Goal: Task Accomplishment & Management: Use online tool/utility

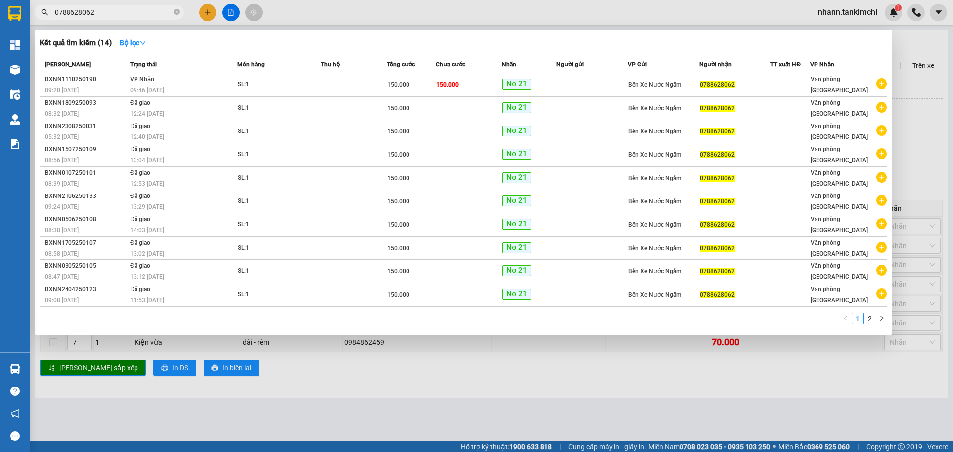
click at [99, 16] on input "0788628062" at bounding box center [113, 12] width 117 height 11
click at [100, 15] on input "0788628062" at bounding box center [113, 12] width 117 height 11
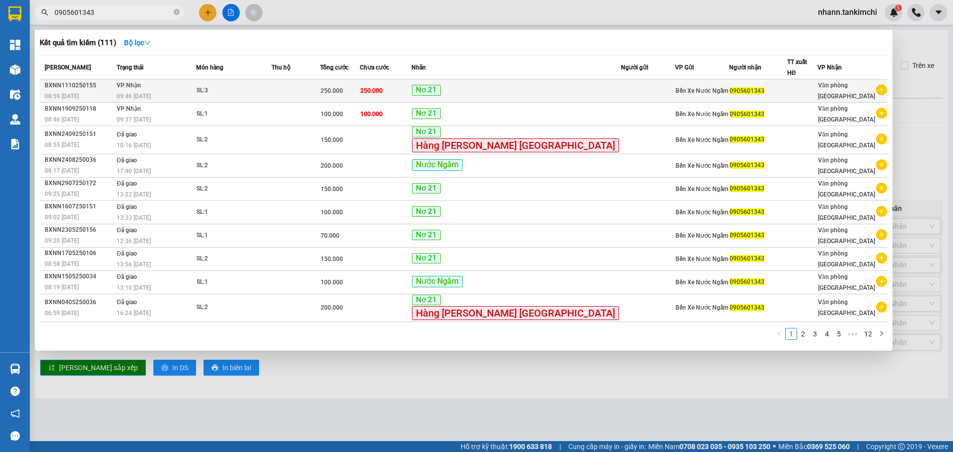
type input "0905601343"
click at [271, 85] on div "SL: 3" at bounding box center [234, 90] width 74 height 11
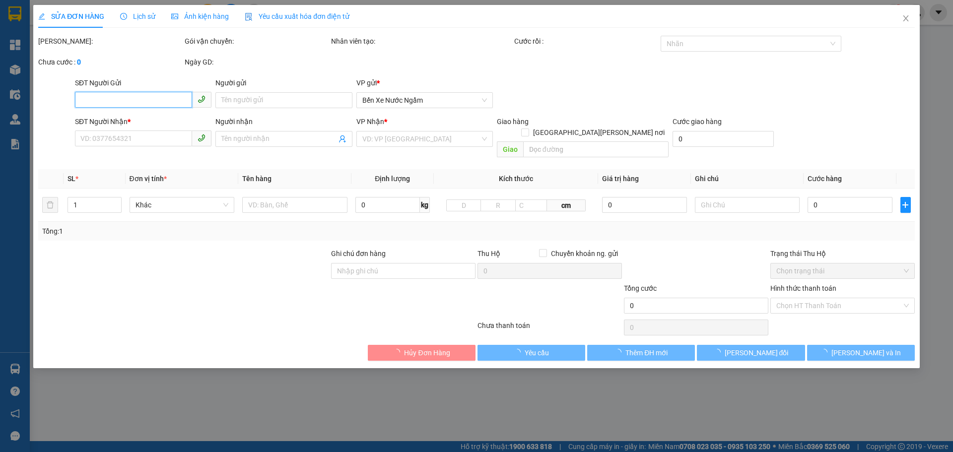
type input "0905601343"
type input "250.000"
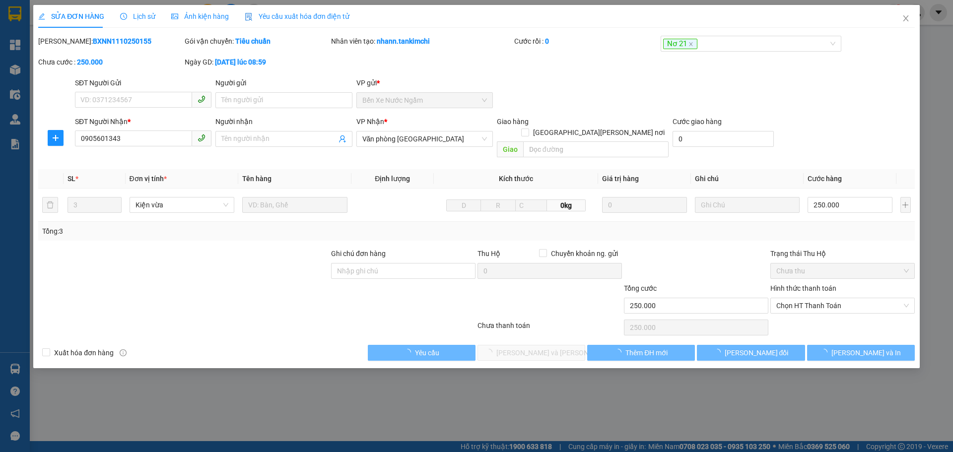
click at [139, 9] on div "Lịch sử" at bounding box center [137, 16] width 35 height 23
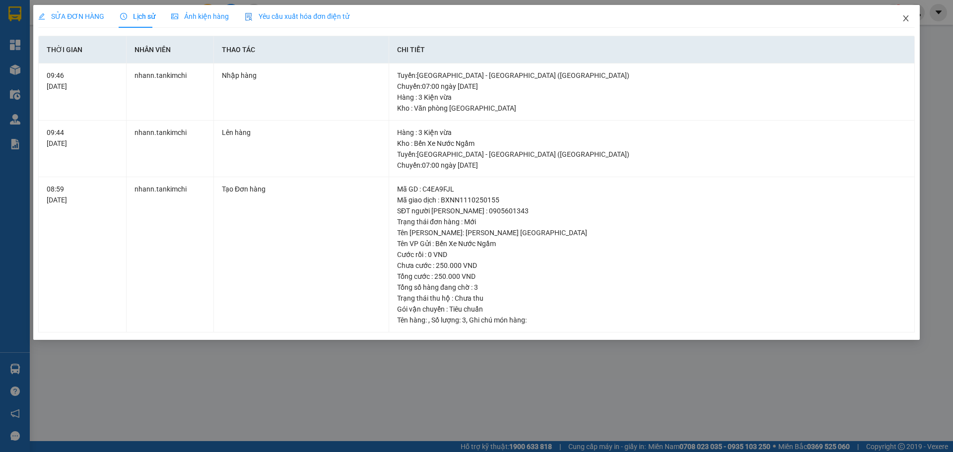
click at [903, 19] on icon "close" at bounding box center [906, 18] width 8 height 8
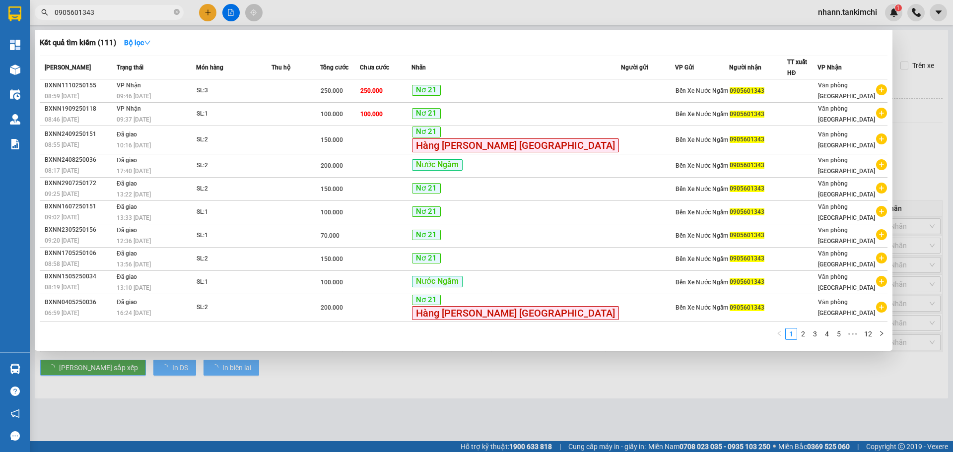
click at [107, 15] on input "0905601343" at bounding box center [113, 12] width 117 height 11
click at [107, 14] on input "0905601343" at bounding box center [113, 12] width 117 height 11
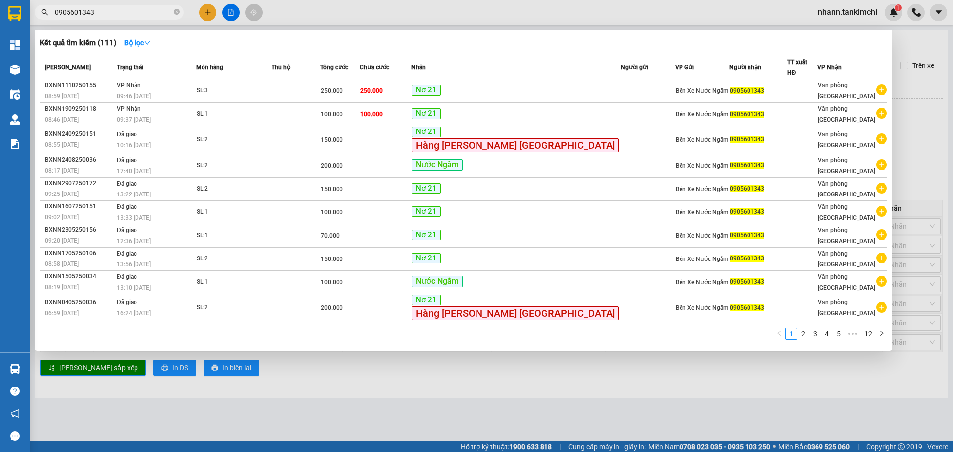
paste input "64840068"
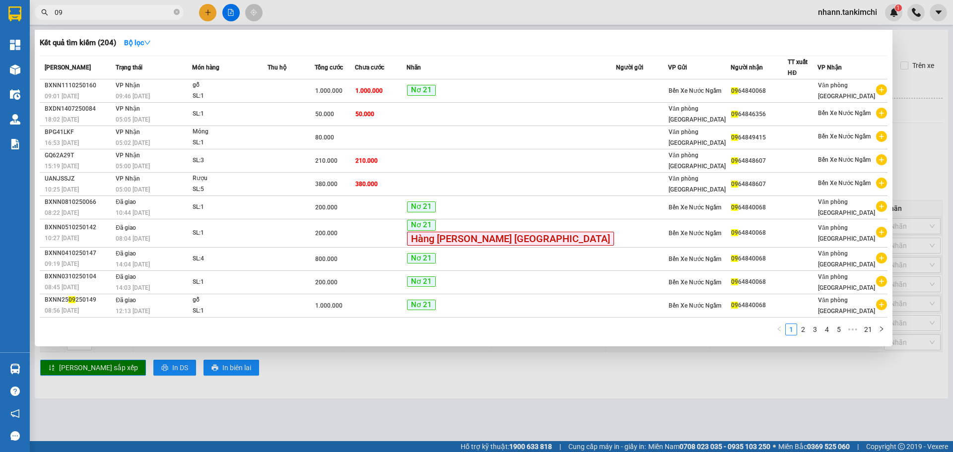
type input "0"
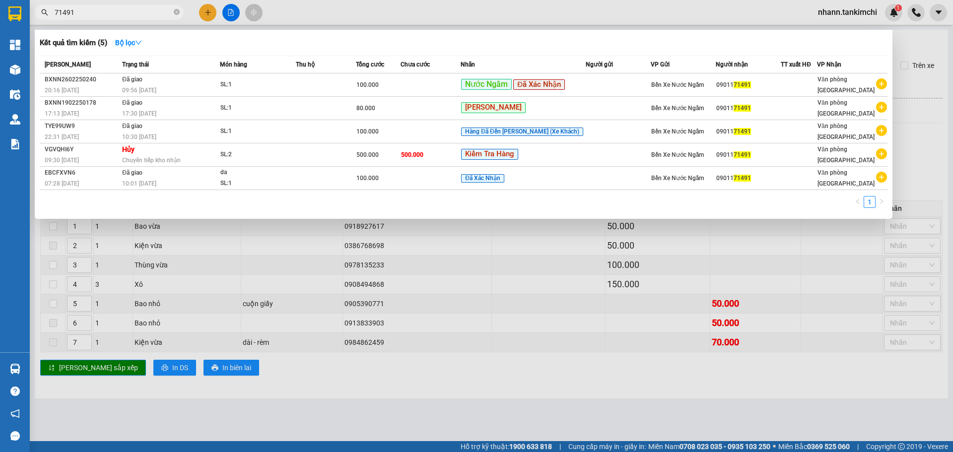
click at [60, 15] on input "71491" at bounding box center [113, 12] width 117 height 11
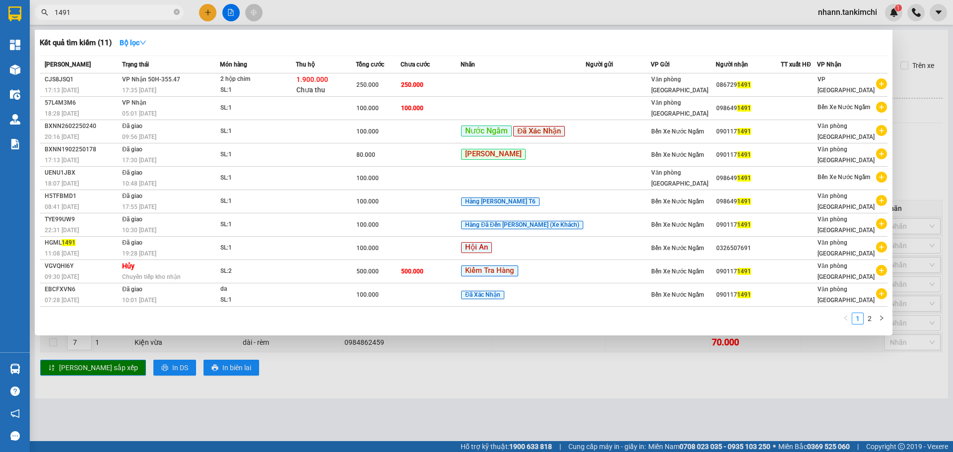
click at [72, 15] on input "1491" at bounding box center [113, 12] width 117 height 11
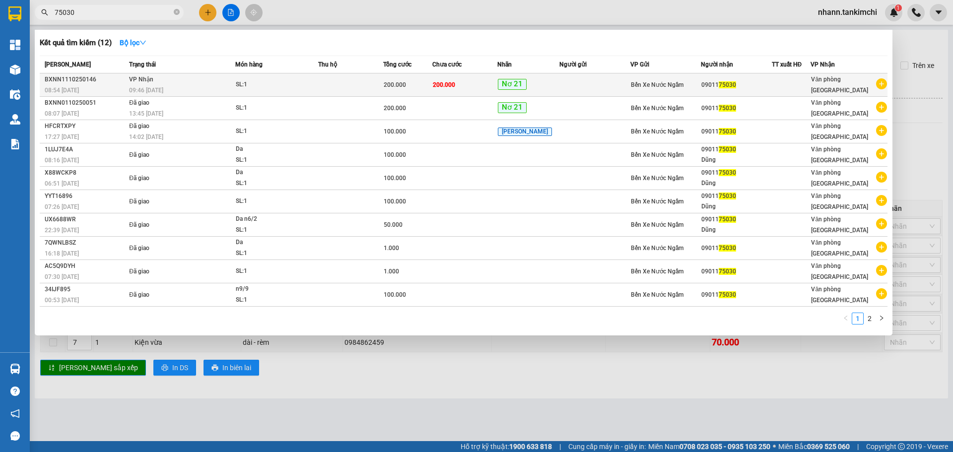
type input "75030"
click at [329, 90] on td at bounding box center [350, 84] width 65 height 23
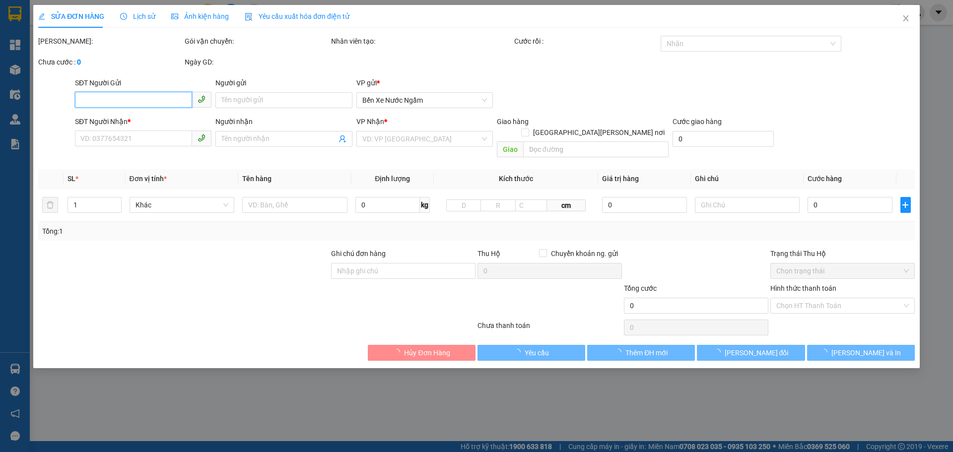
type input "0901175030"
type input "200.000"
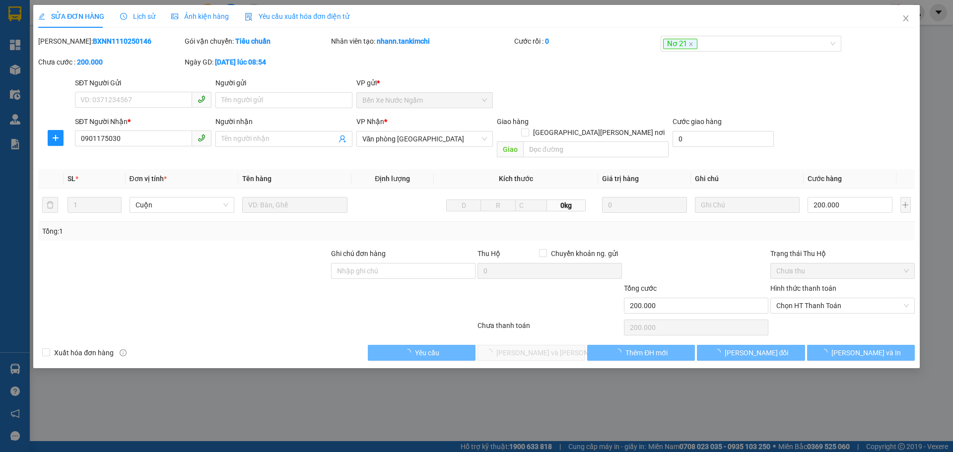
click at [150, 16] on span "Lịch sử" at bounding box center [137, 16] width 35 height 8
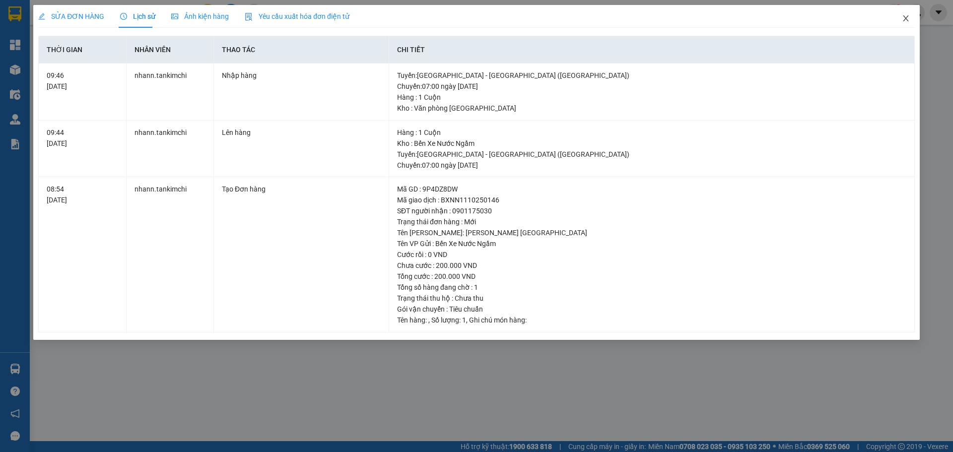
click at [905, 17] on icon "close" at bounding box center [906, 18] width 8 height 8
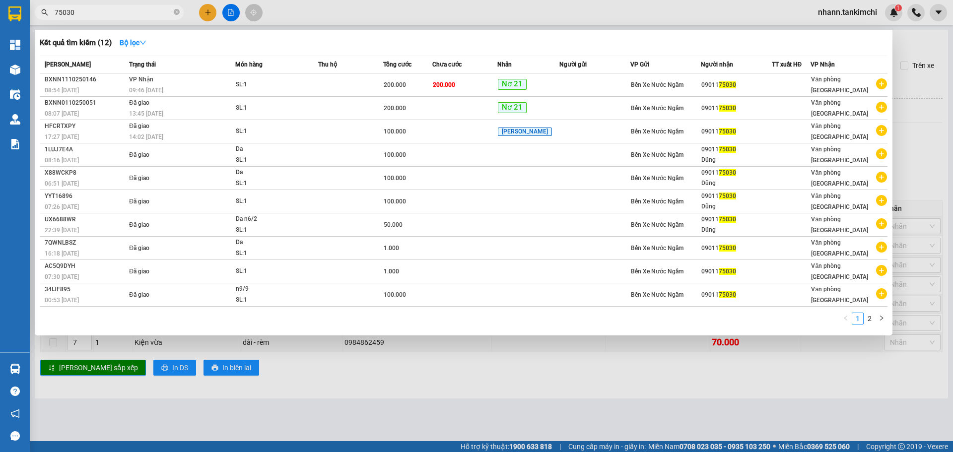
click at [115, 12] on input "75030" at bounding box center [113, 12] width 117 height 11
click at [115, 11] on input "75030" at bounding box center [113, 12] width 117 height 11
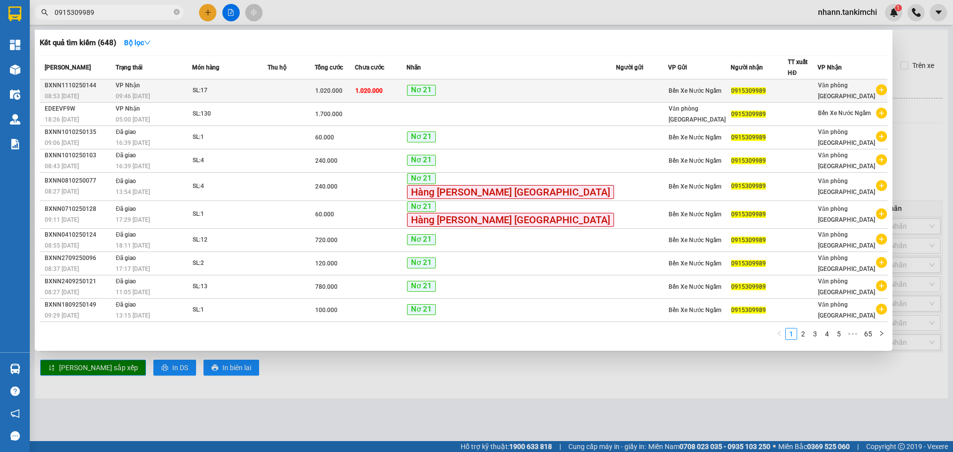
type input "0915309989"
click at [305, 81] on td at bounding box center [291, 90] width 47 height 23
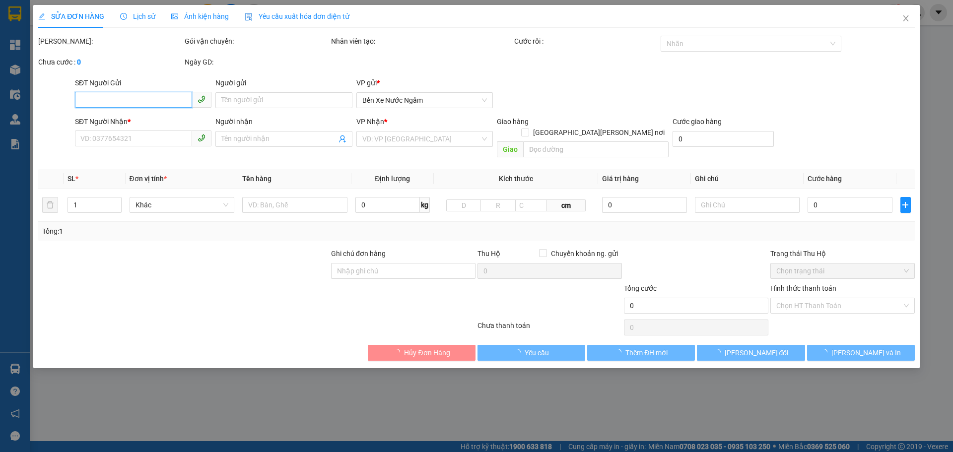
type input "0915309989"
type input "1.020.000"
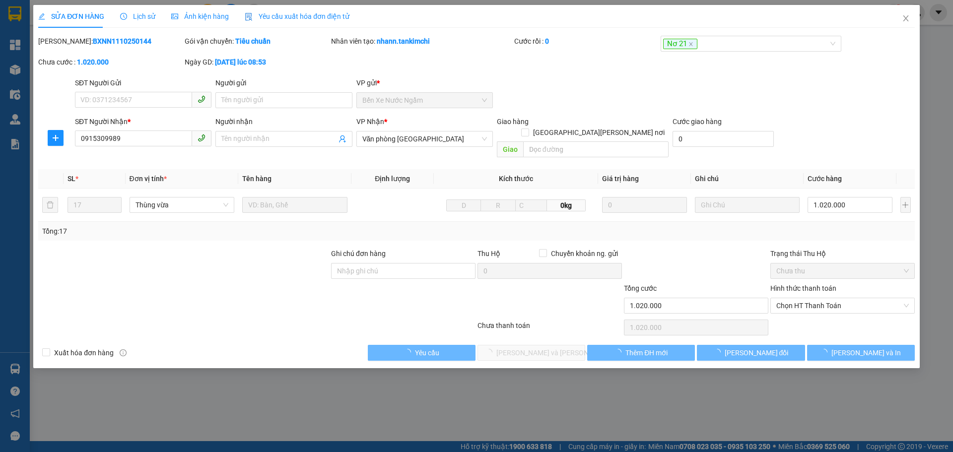
click at [142, 22] on div "Lịch sử" at bounding box center [137, 16] width 35 height 23
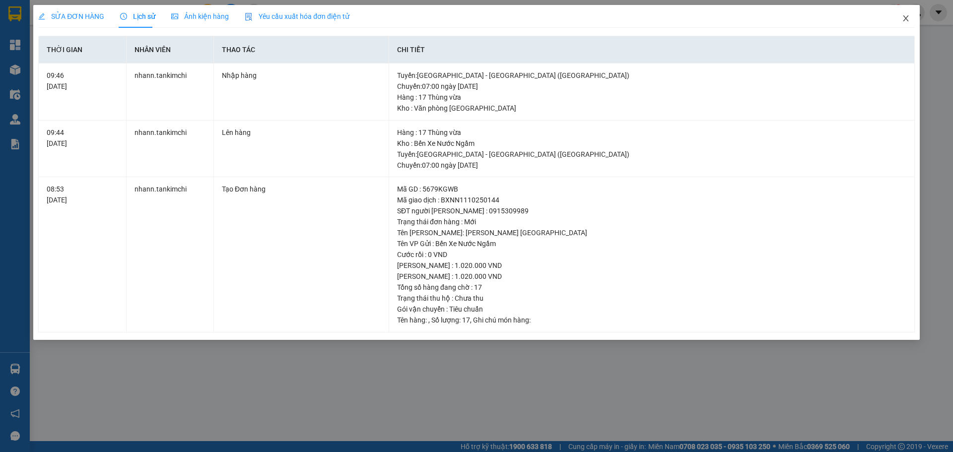
click at [907, 23] on span "Close" at bounding box center [906, 19] width 28 height 28
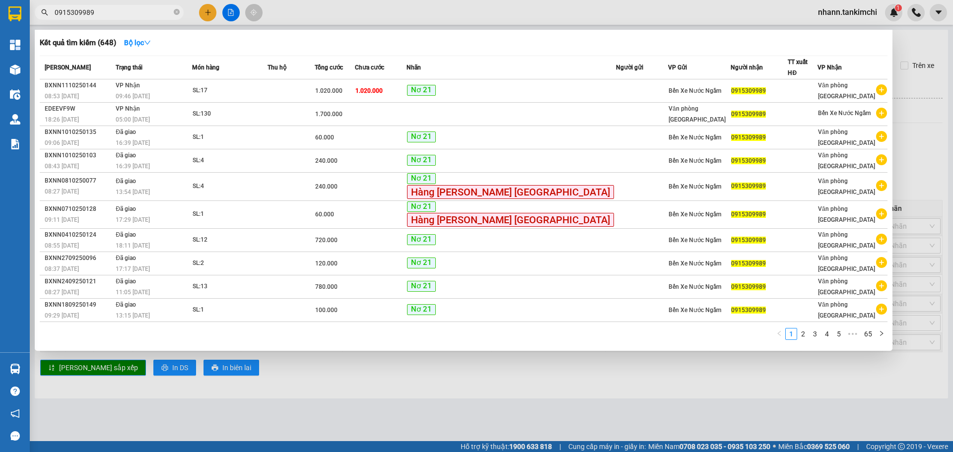
click at [127, 16] on input "0915309989" at bounding box center [113, 12] width 117 height 11
type input "0"
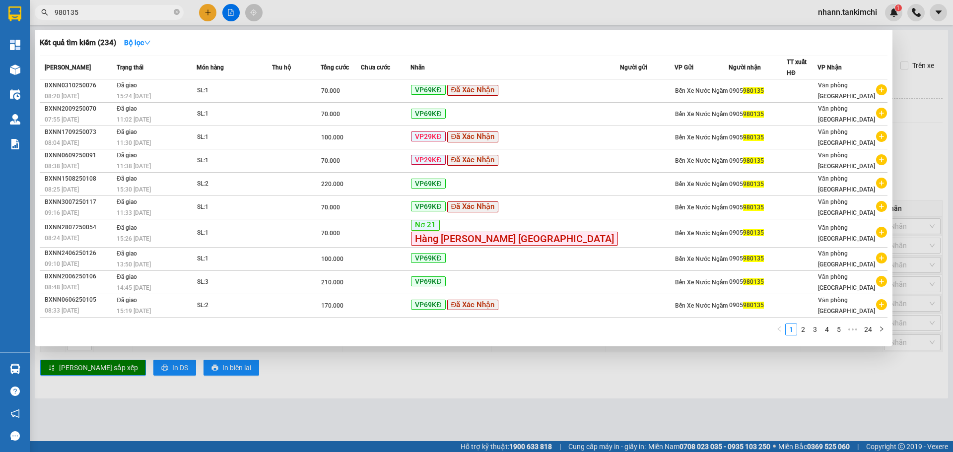
click at [55, 12] on input "980135" at bounding box center [113, 12] width 117 height 11
click at [78, 15] on input "0905980135" at bounding box center [113, 12] width 117 height 11
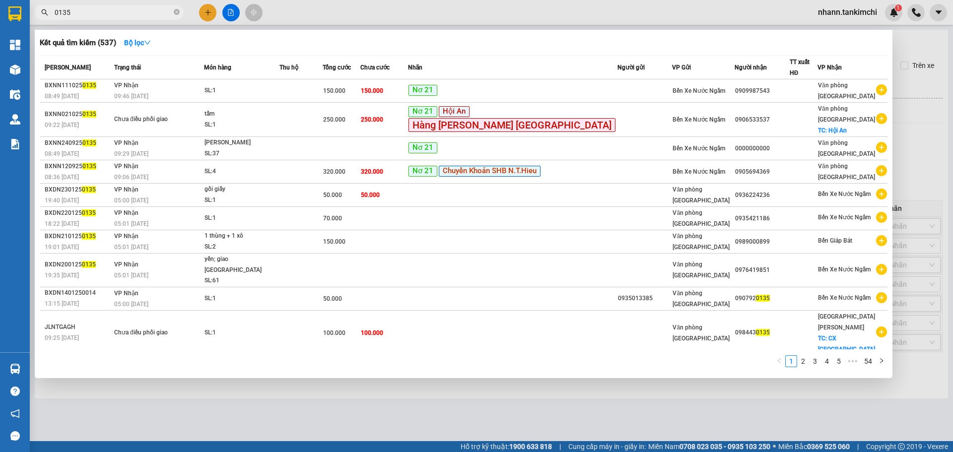
click at [95, 9] on input "0135" at bounding box center [113, 12] width 117 height 11
type input "0"
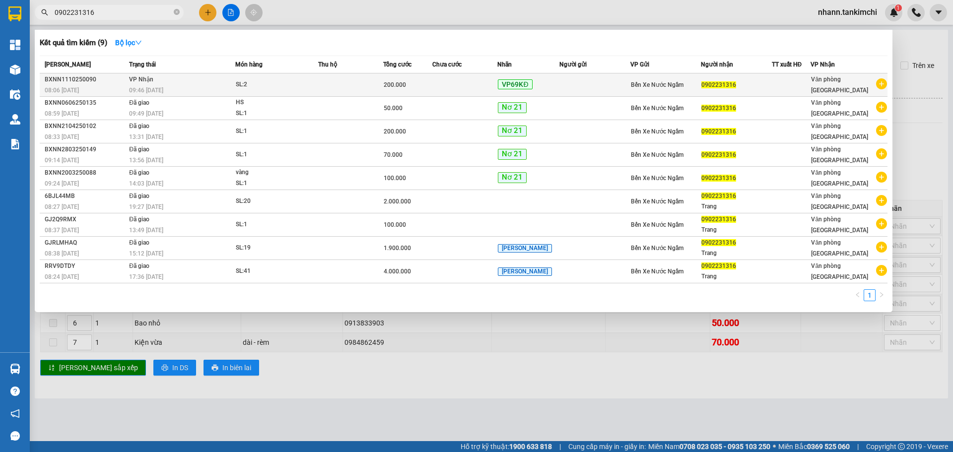
type input "0902231316"
click at [212, 87] on div "09:46 [DATE]" at bounding box center [182, 90] width 106 height 11
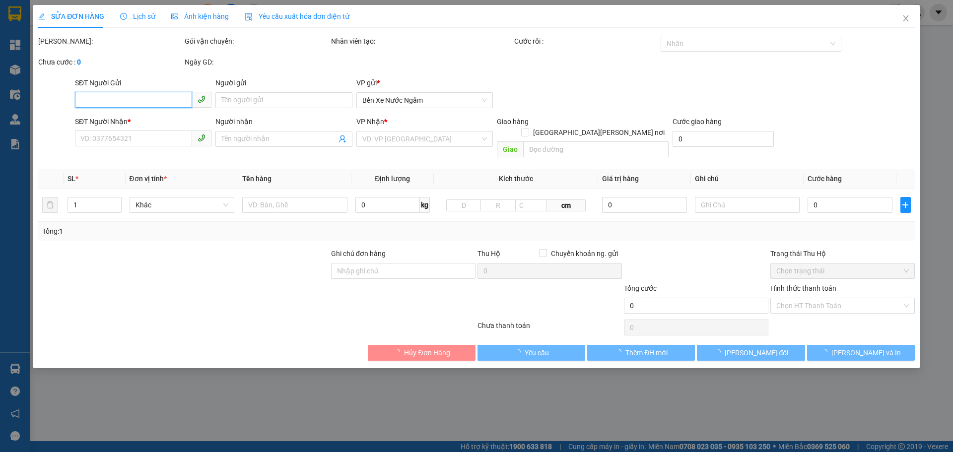
type input "0902231316"
type input "200.000"
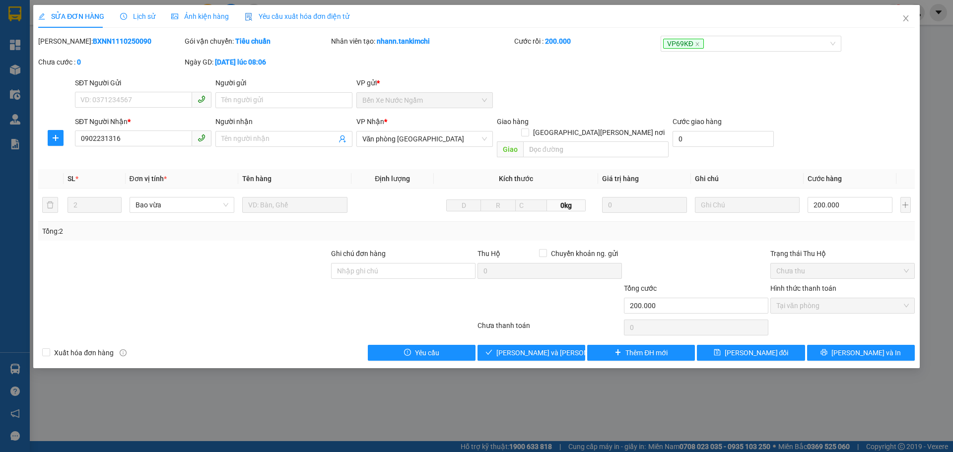
click at [140, 13] on span "Lịch sử" at bounding box center [137, 16] width 35 height 8
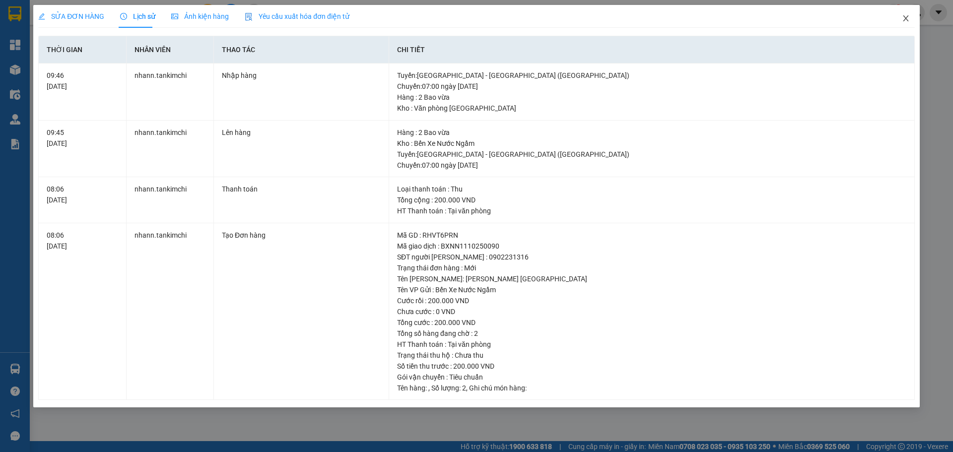
click at [909, 18] on icon "close" at bounding box center [906, 18] width 8 height 8
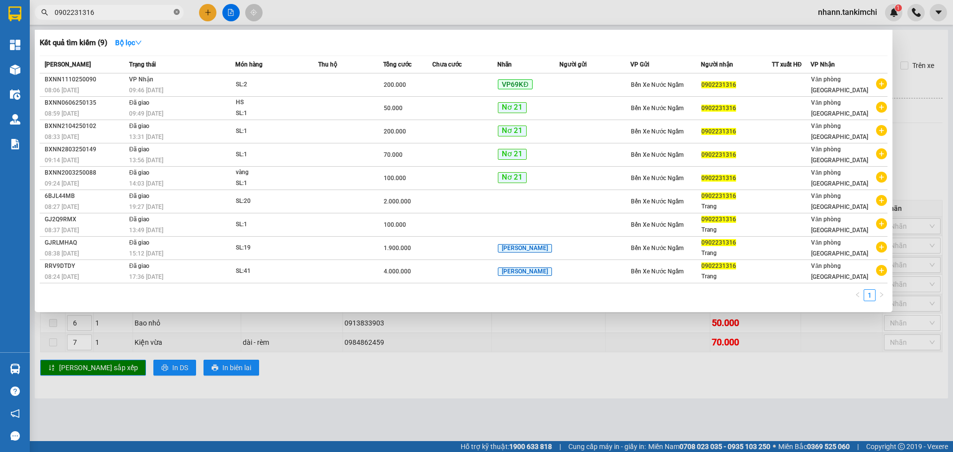
click at [177, 13] on icon "close-circle" at bounding box center [177, 12] width 6 height 6
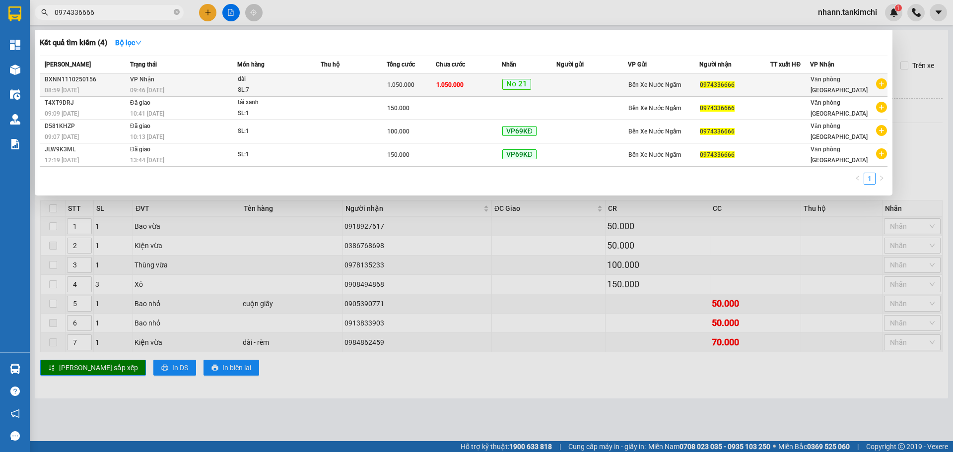
type input "0974336666"
click at [349, 88] on td at bounding box center [354, 84] width 66 height 23
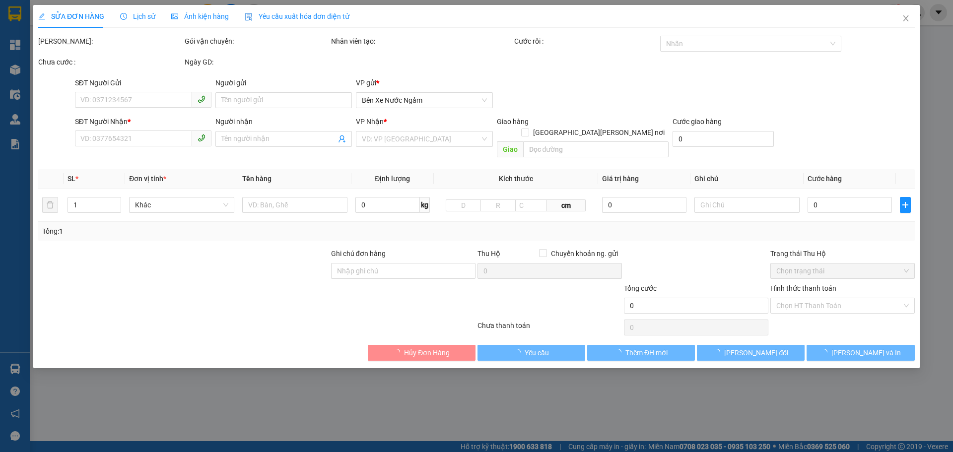
type input "0974336666"
type input "1.050.000"
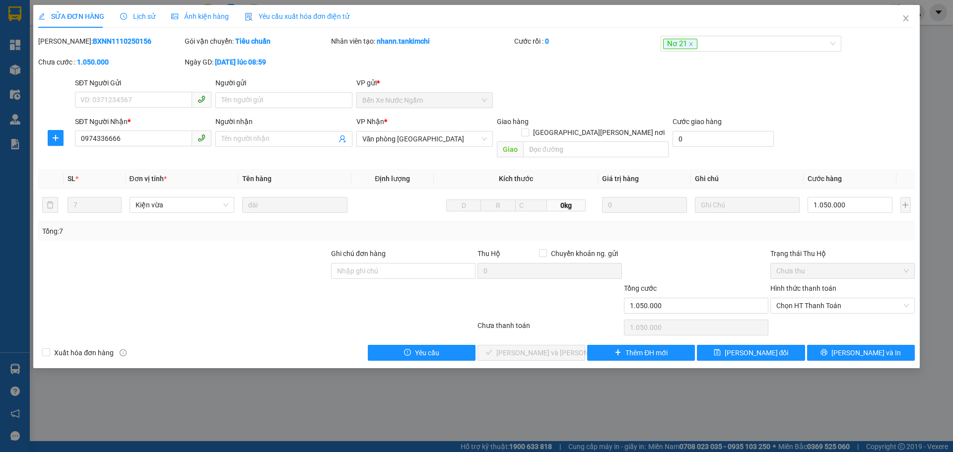
click at [142, 13] on span "Lịch sử" at bounding box center [137, 16] width 35 height 8
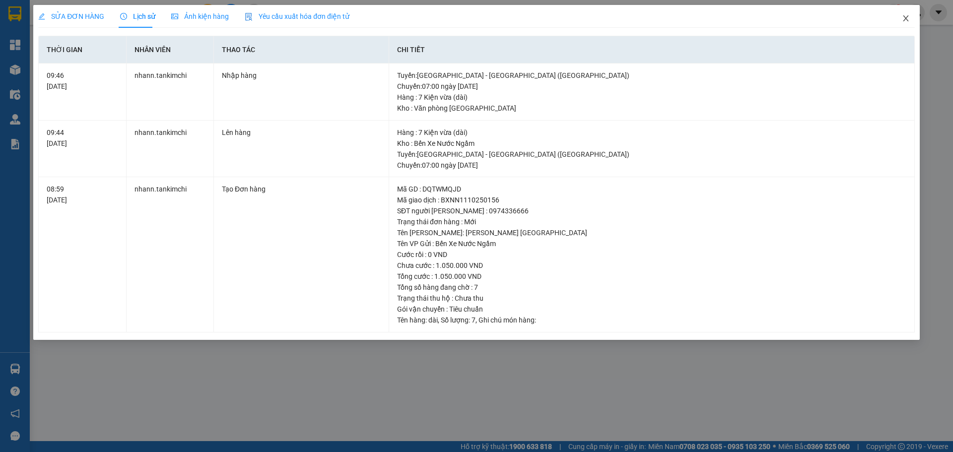
click at [905, 19] on icon "close" at bounding box center [905, 18] width 5 height 6
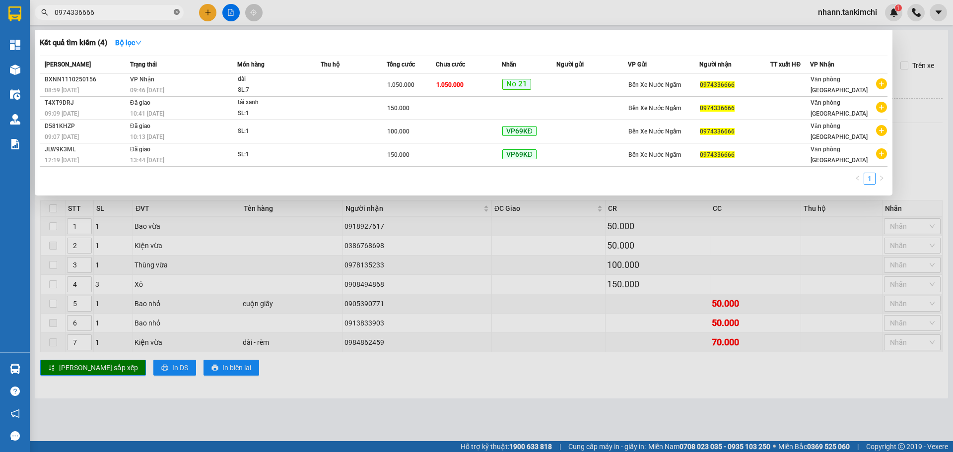
click at [177, 13] on icon "close-circle" at bounding box center [177, 12] width 6 height 6
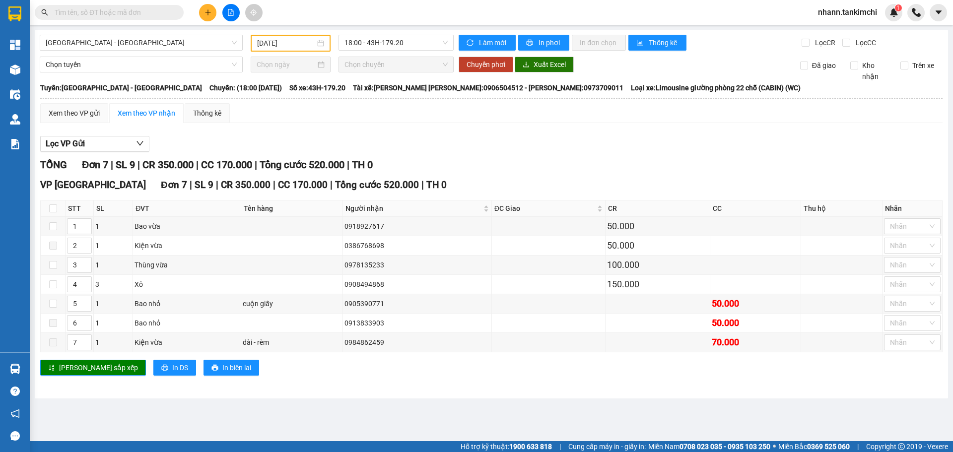
click at [92, 14] on input "text" at bounding box center [113, 12] width 117 height 11
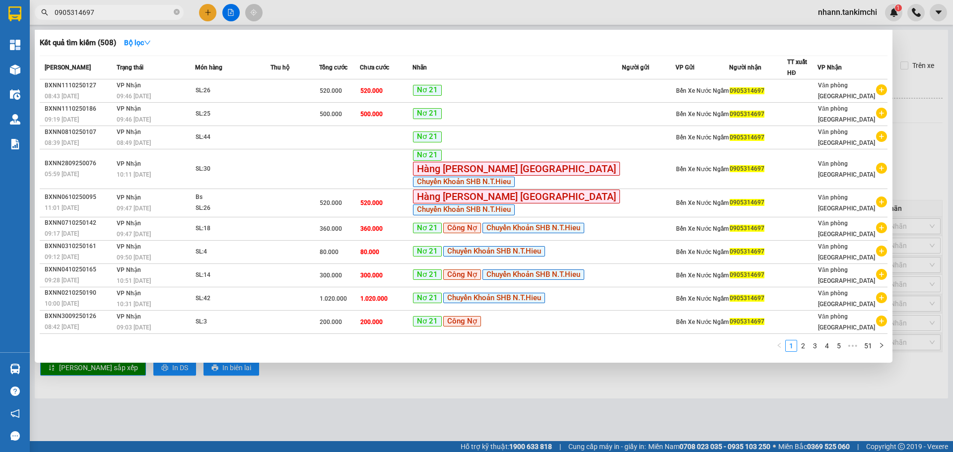
click at [111, 15] on input "0905314697" at bounding box center [113, 12] width 117 height 11
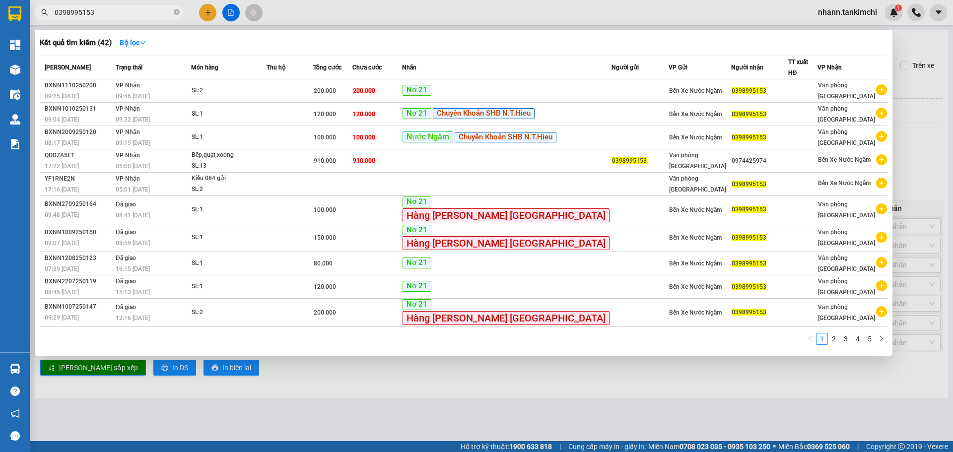
type input "0398995153"
click at [111, 13] on input "0398995153" at bounding box center [113, 12] width 117 height 11
click at [176, 11] on icon "close-circle" at bounding box center [177, 12] width 6 height 6
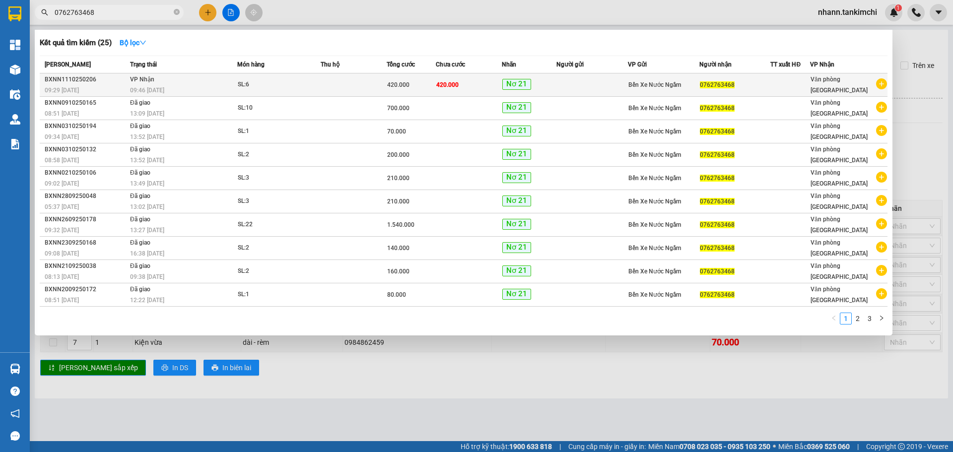
click at [296, 87] on div "SL: 6" at bounding box center [275, 84] width 74 height 11
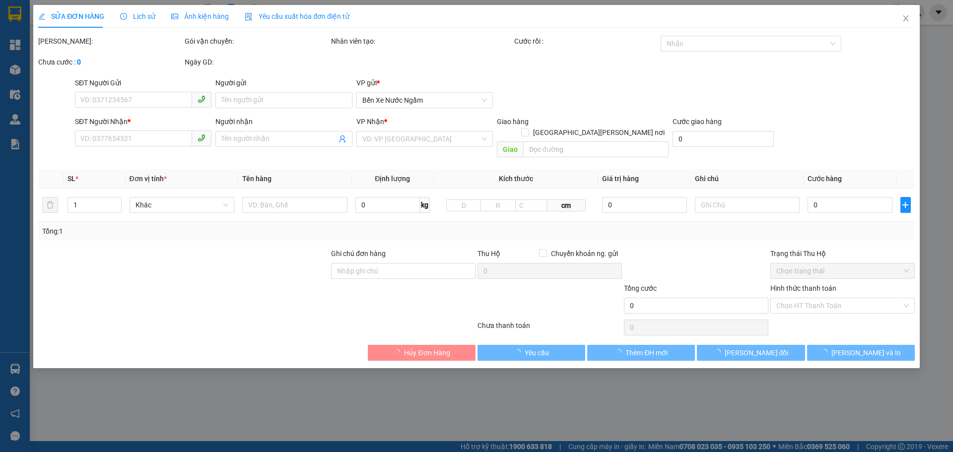
click at [141, 19] on span "Lịch sử" at bounding box center [137, 16] width 35 height 8
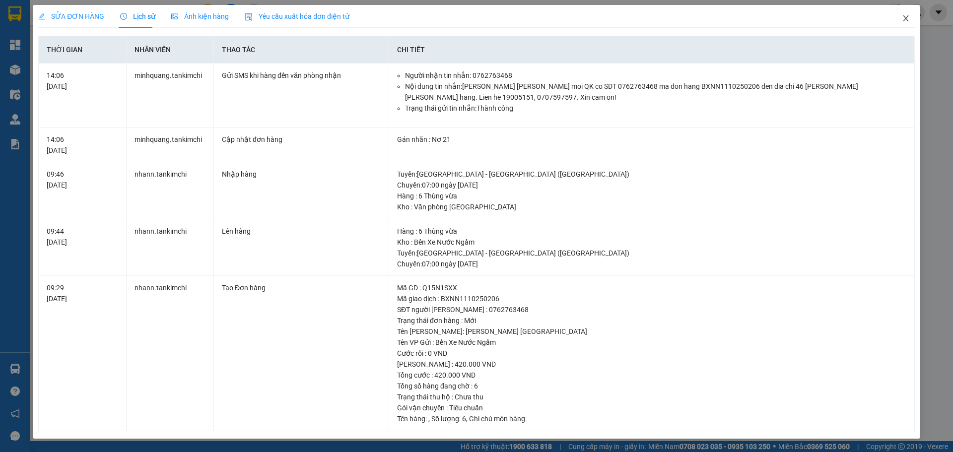
click at [906, 17] on icon "close" at bounding box center [906, 18] width 8 height 8
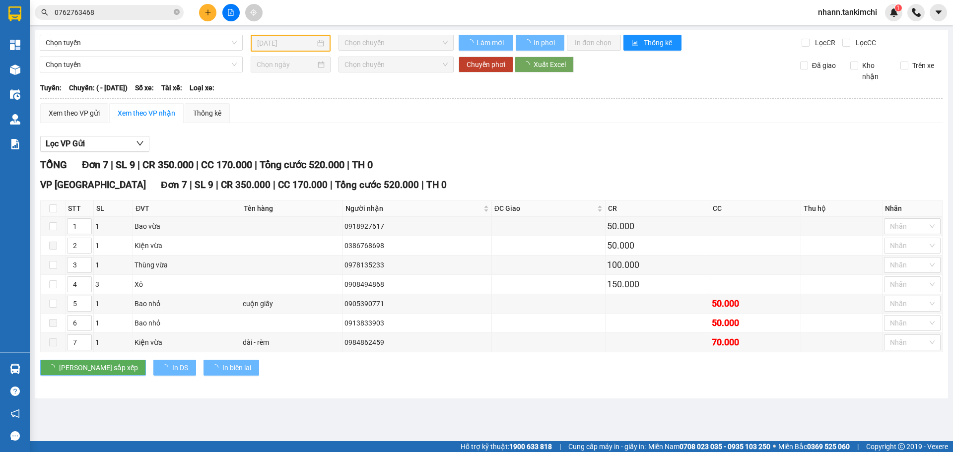
click at [97, 13] on input "0762763468" at bounding box center [113, 12] width 117 height 11
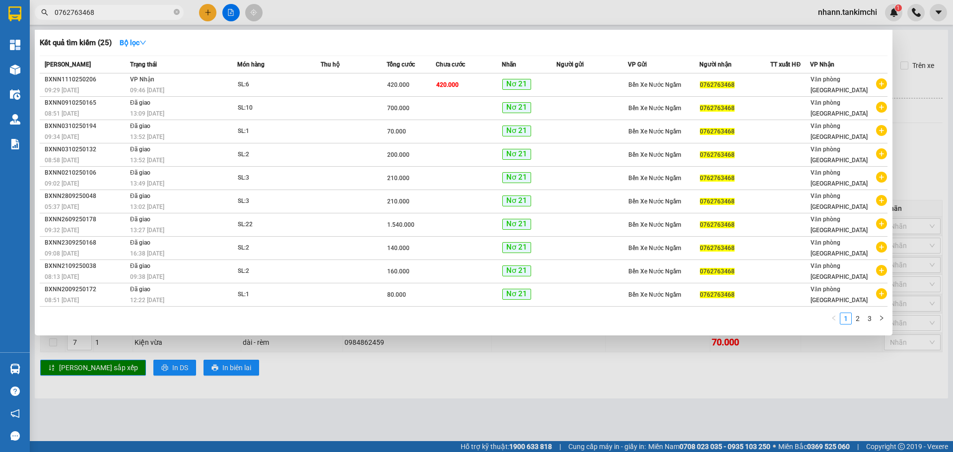
click at [102, 9] on input "0762763468" at bounding box center [113, 12] width 117 height 11
type input "0"
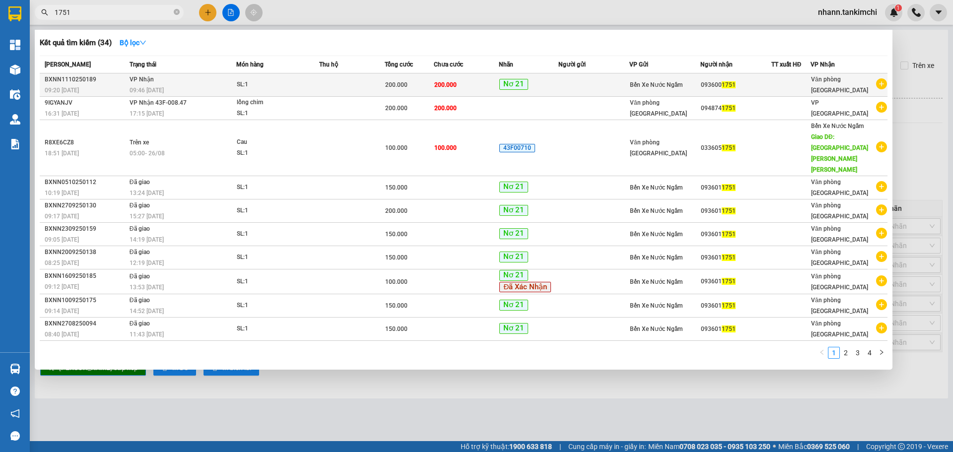
type input "1751"
click at [194, 88] on div "09:46 [DATE]" at bounding box center [183, 90] width 106 height 11
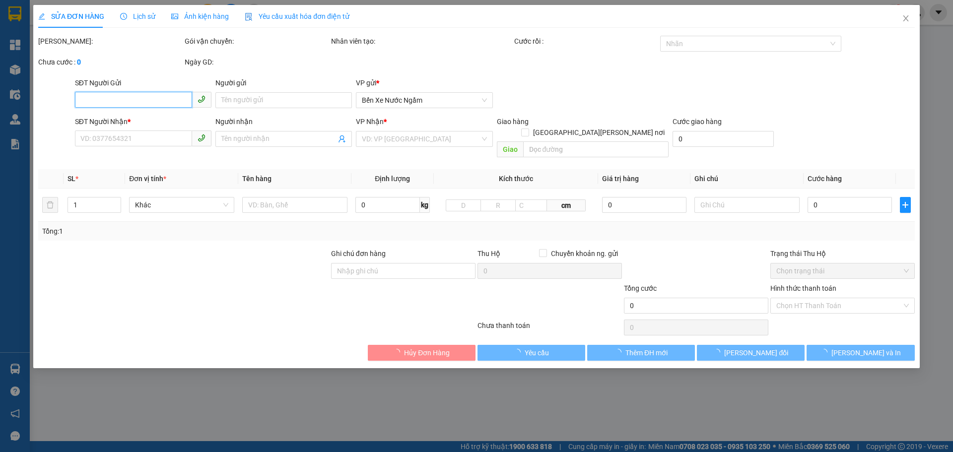
type input "0936001751"
type input "150.000"
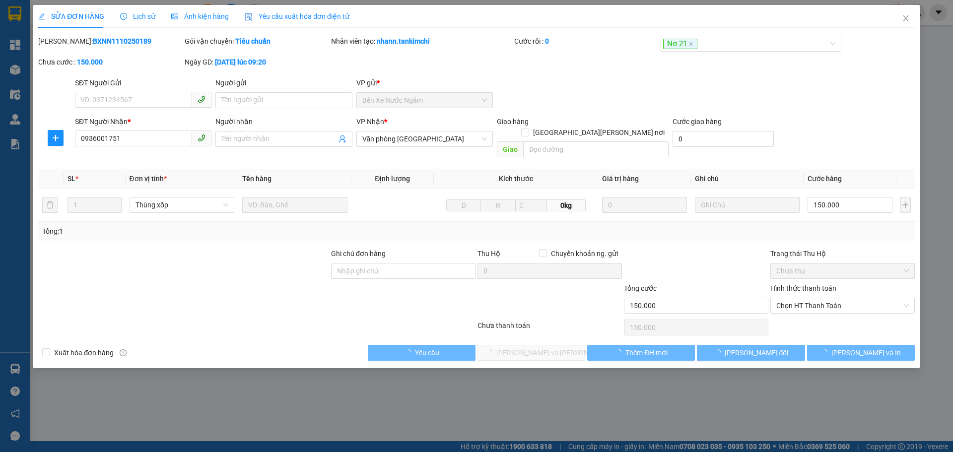
click at [148, 15] on span "Lịch sử" at bounding box center [137, 16] width 35 height 8
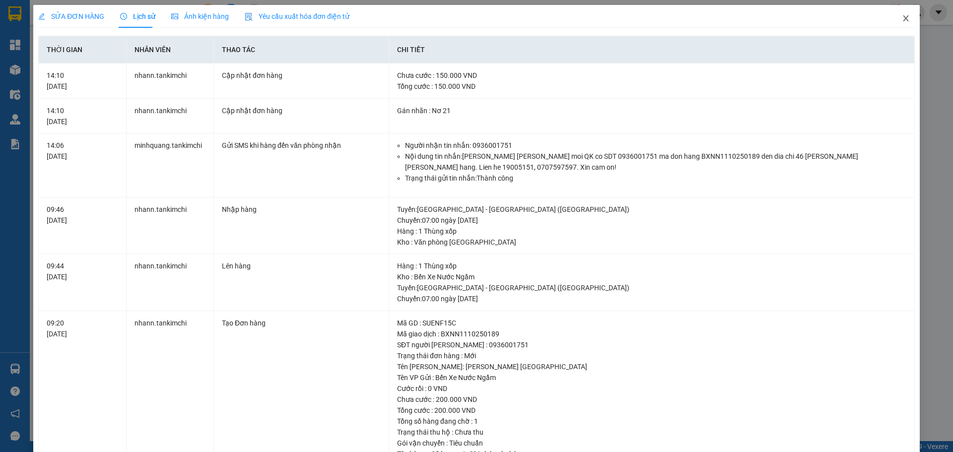
click at [903, 19] on icon "close" at bounding box center [905, 18] width 5 height 6
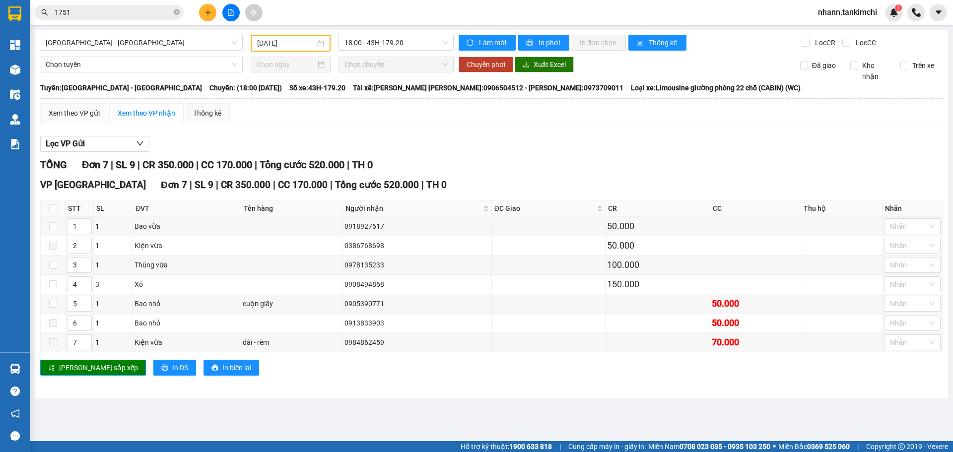
click at [99, 14] on input "1751" at bounding box center [113, 12] width 117 height 11
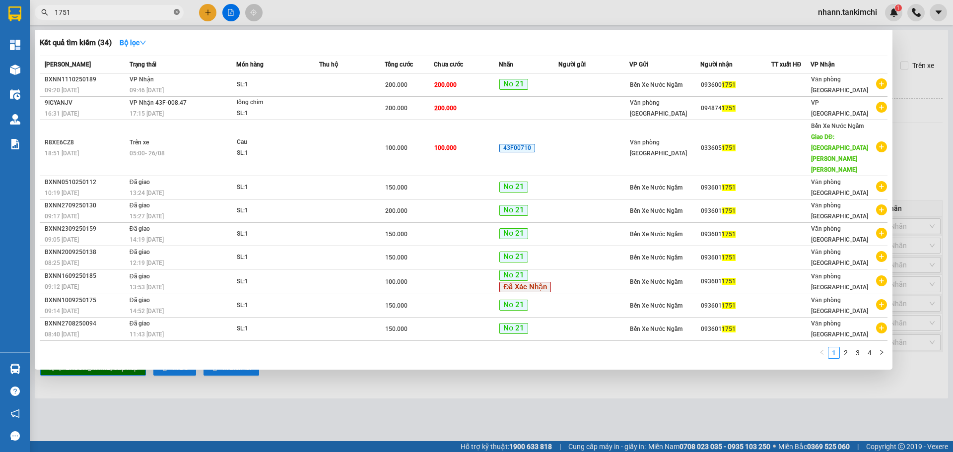
click at [178, 12] on icon "close-circle" at bounding box center [177, 12] width 6 height 6
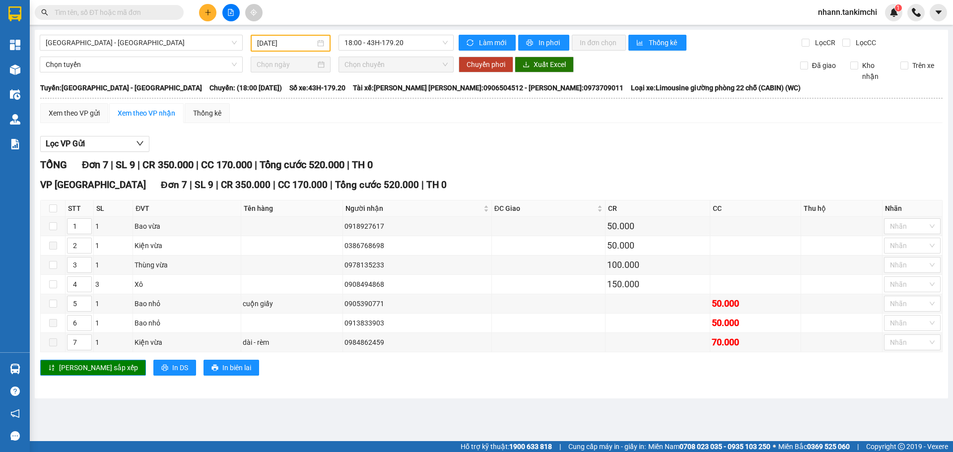
click at [118, 9] on input "text" at bounding box center [113, 12] width 117 height 11
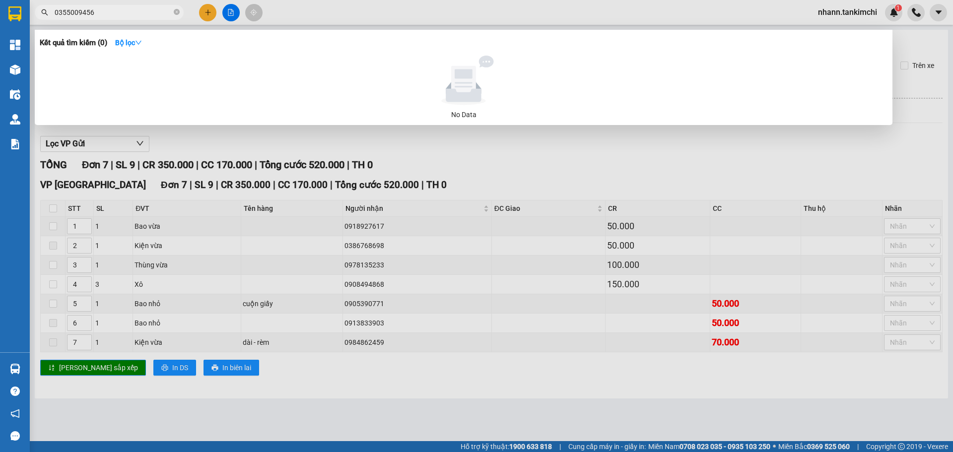
click at [76, 12] on input "0355009456" at bounding box center [113, 12] width 117 height 11
type input "9456"
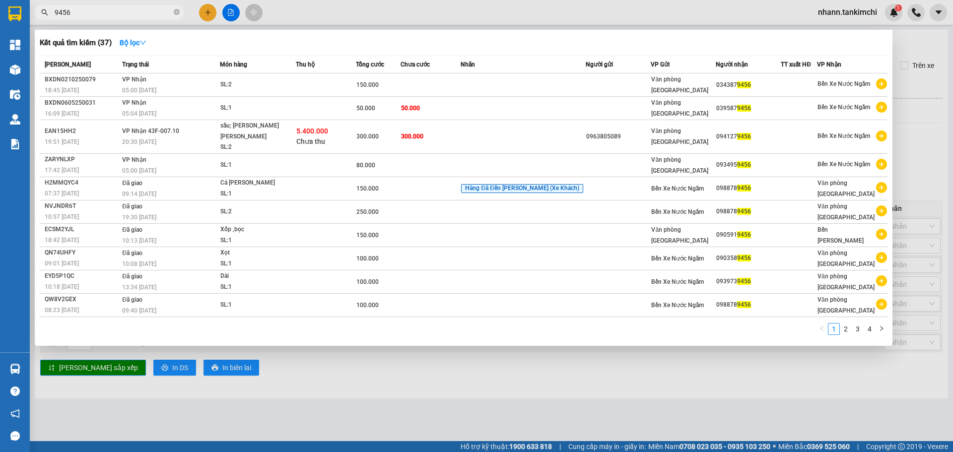
click at [90, 14] on input "9456" at bounding box center [113, 12] width 117 height 11
click at [89, 16] on input "9456" at bounding box center [113, 12] width 117 height 11
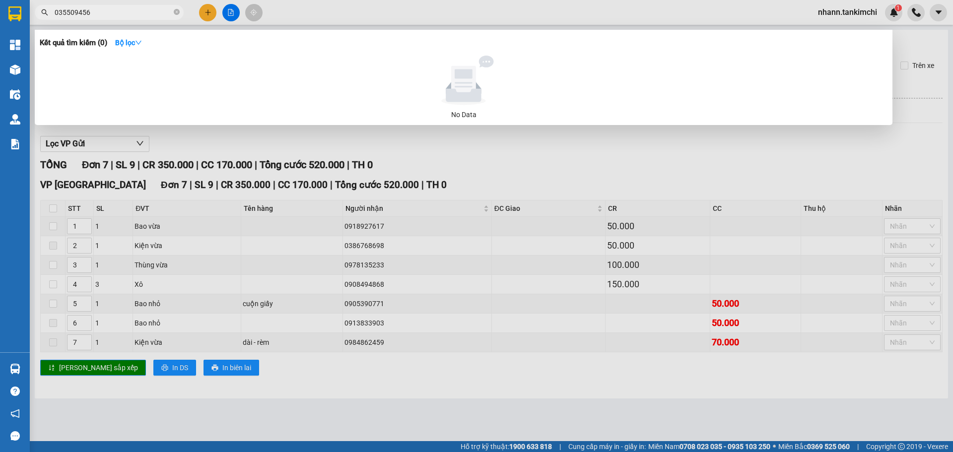
type input "035509456"
click at [93, 16] on input "035509456" at bounding box center [113, 12] width 117 height 11
click at [93, 15] on input "035509456" at bounding box center [113, 12] width 117 height 11
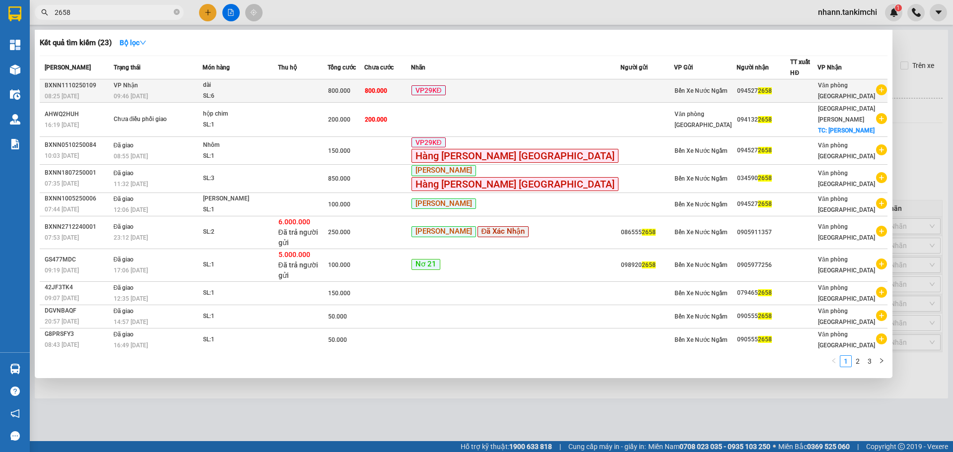
type input "2658"
click at [277, 91] on div "SL: 6" at bounding box center [240, 96] width 74 height 11
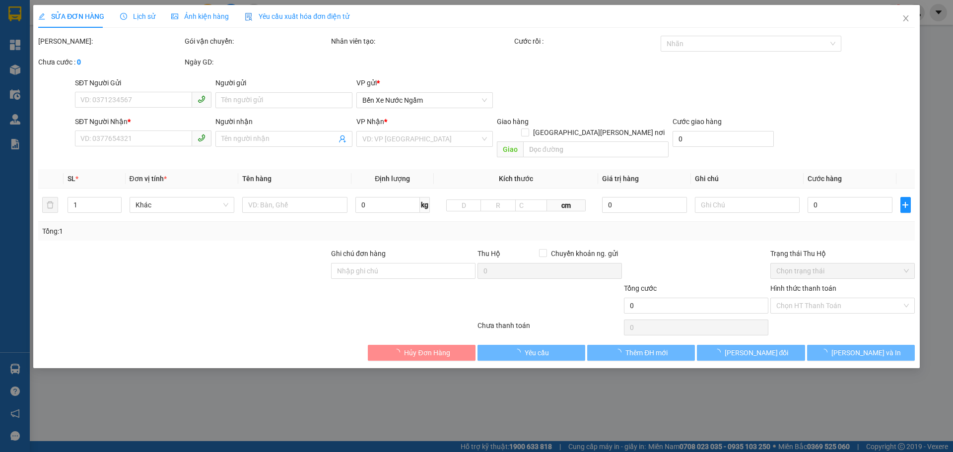
type input "0945272658"
type input "800.000"
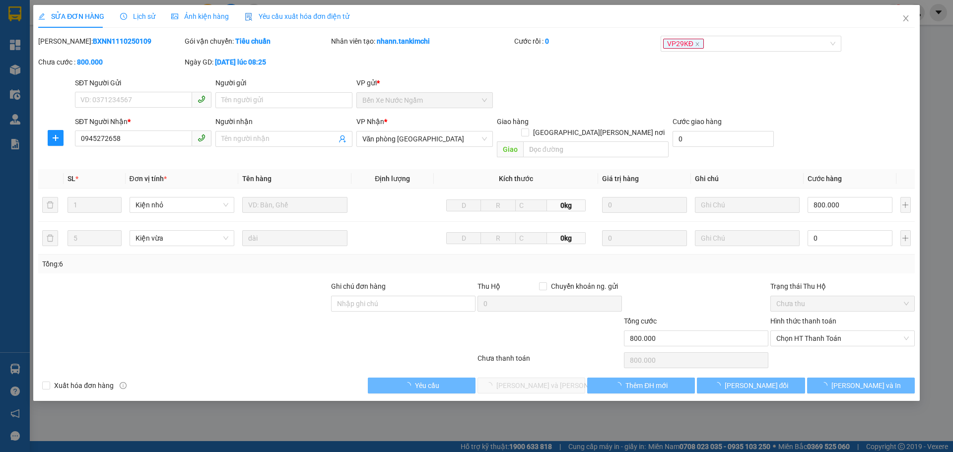
click at [138, 19] on span "Lịch sử" at bounding box center [137, 16] width 35 height 8
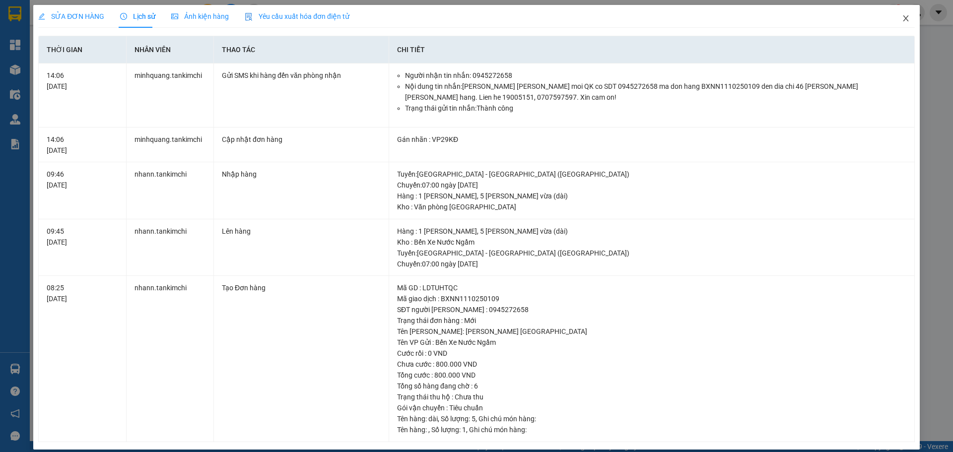
click at [902, 16] on icon "close" at bounding box center [906, 18] width 8 height 8
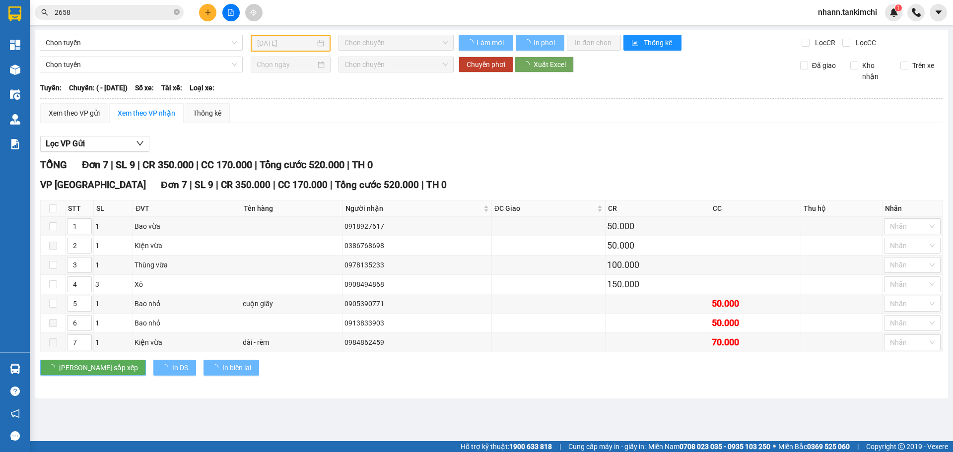
click at [104, 12] on input "2658" at bounding box center [113, 12] width 117 height 11
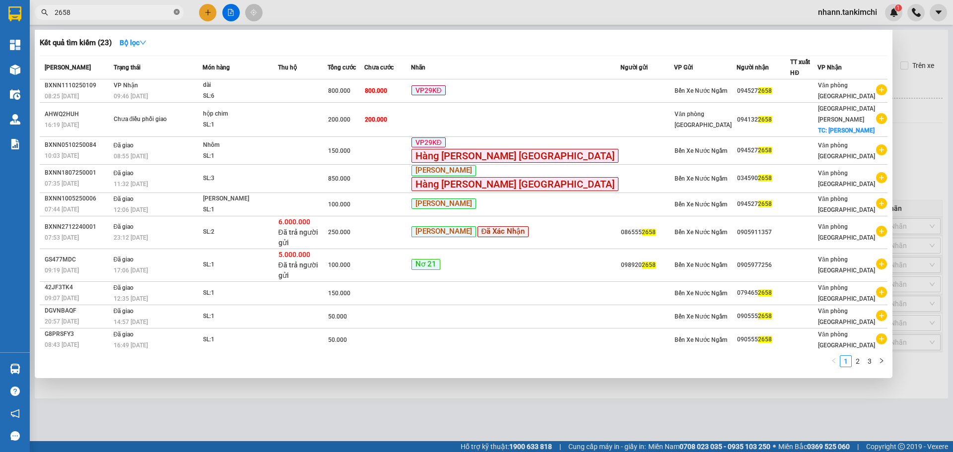
click at [177, 12] on icon "close-circle" at bounding box center [177, 12] width 6 height 6
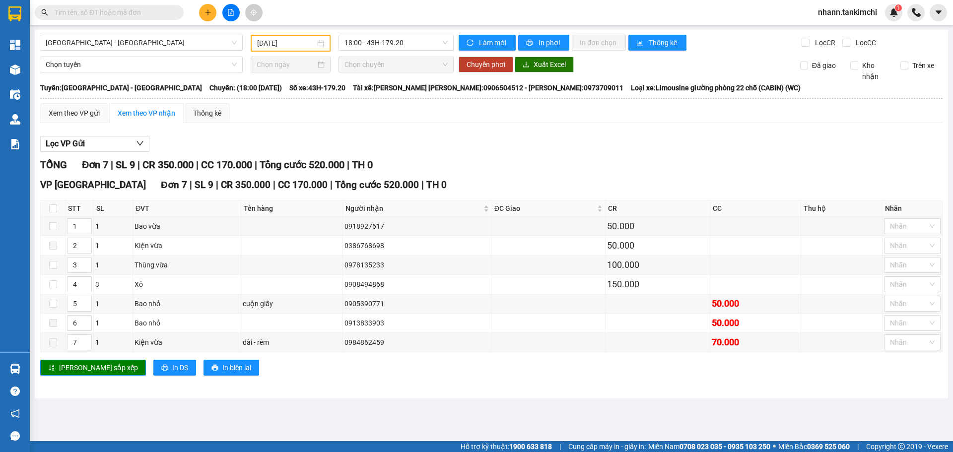
click at [131, 13] on input "text" at bounding box center [113, 12] width 117 height 11
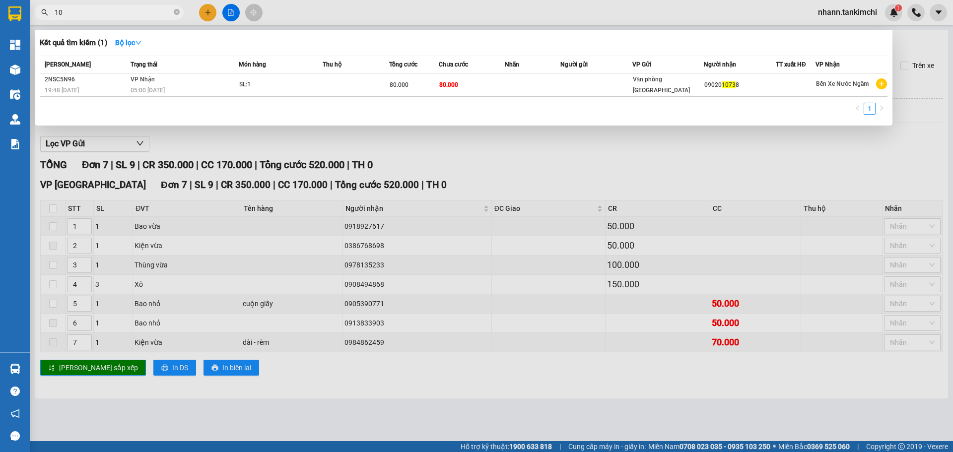
type input "1"
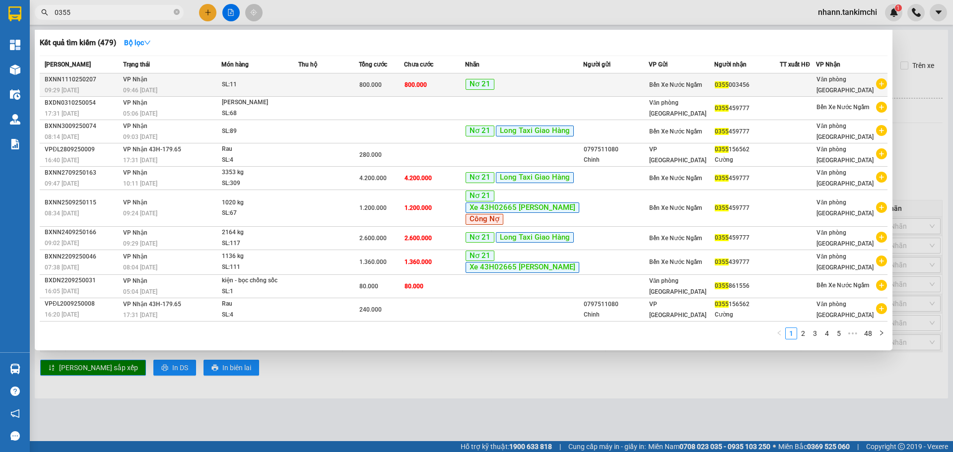
type input "0355"
click at [265, 89] on div "SL: 11" at bounding box center [259, 84] width 74 height 11
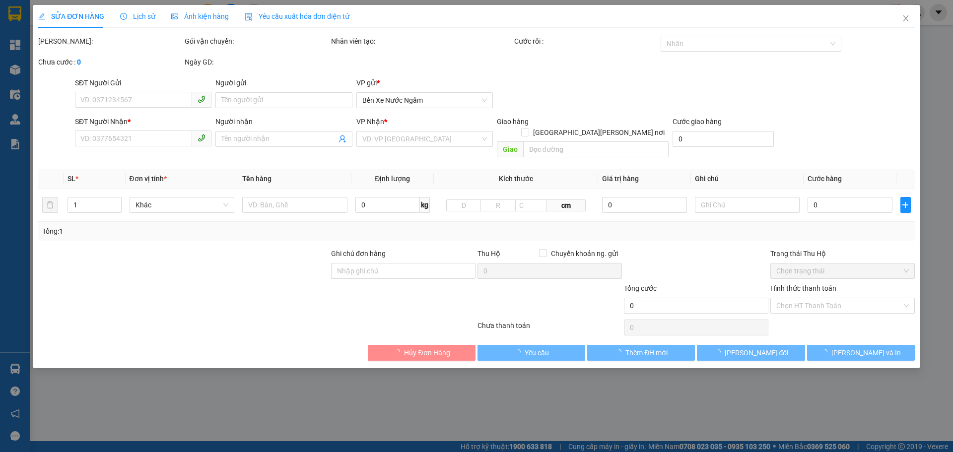
type input "0355003456"
type input "800.000"
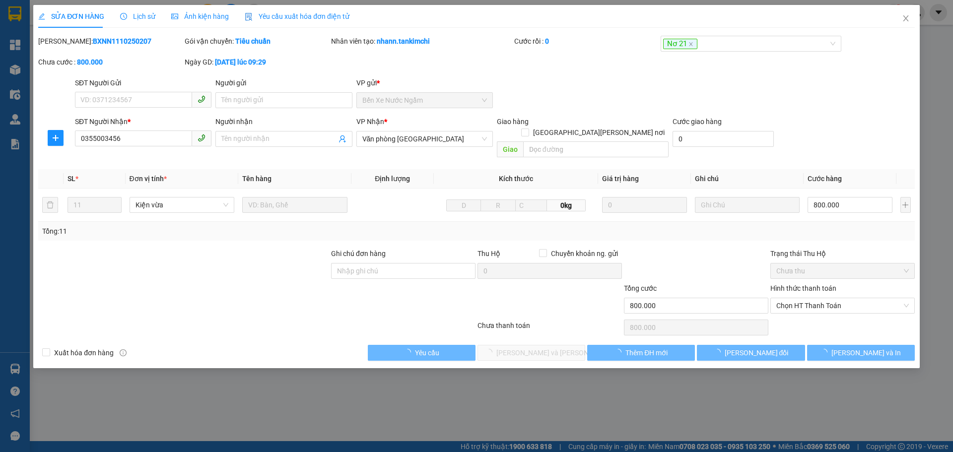
click at [133, 18] on span "Lịch sử" at bounding box center [137, 16] width 35 height 8
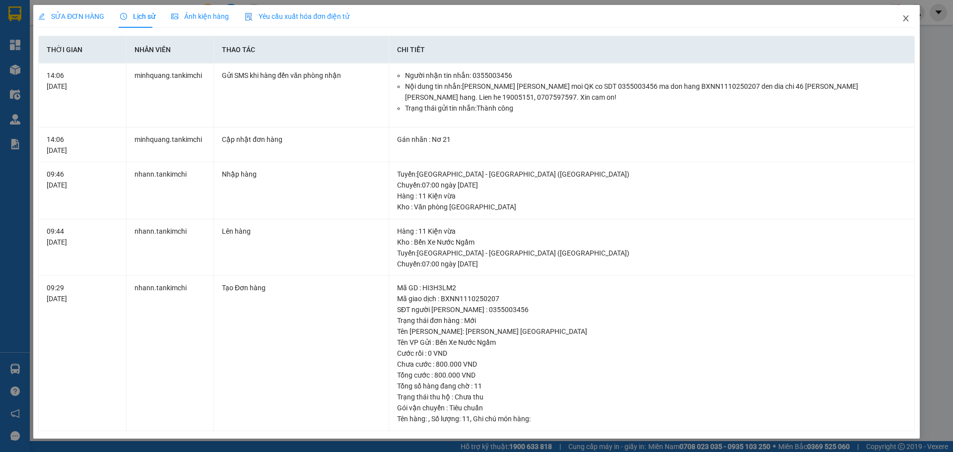
click at [903, 17] on icon "close" at bounding box center [906, 18] width 8 height 8
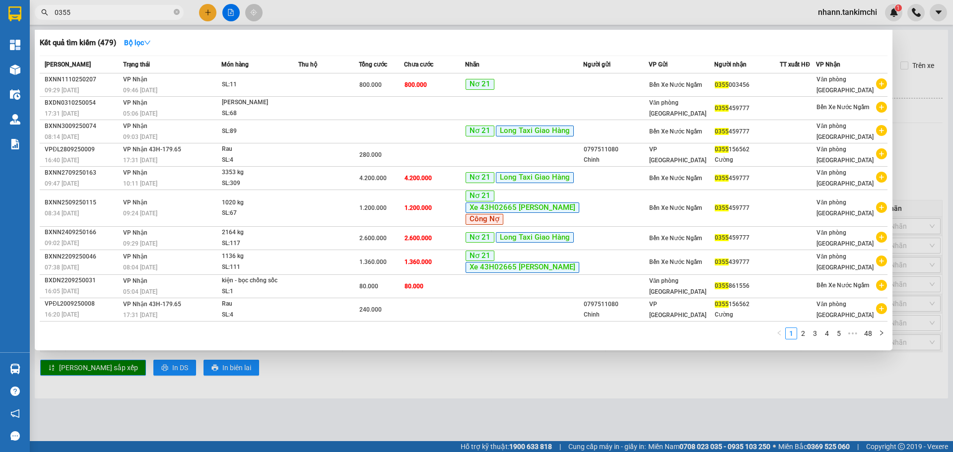
click at [99, 10] on input "0355" at bounding box center [113, 12] width 117 height 11
type input "0"
type input "1"
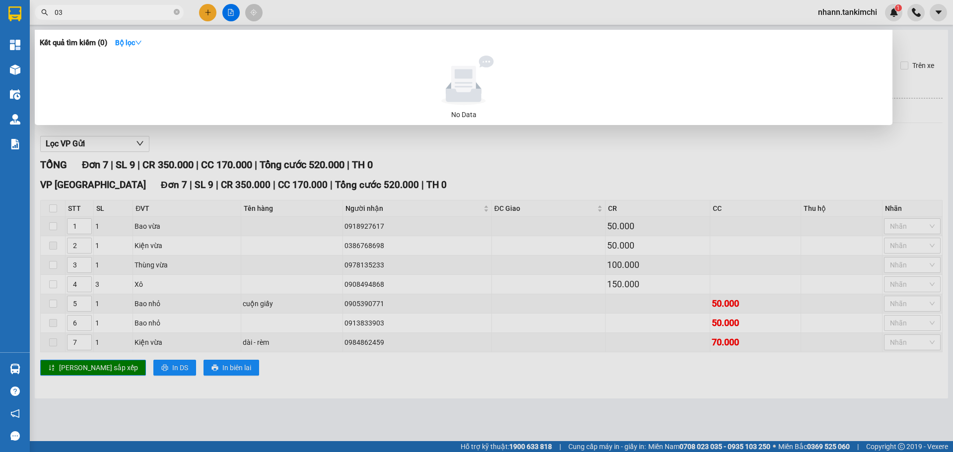
type input "0"
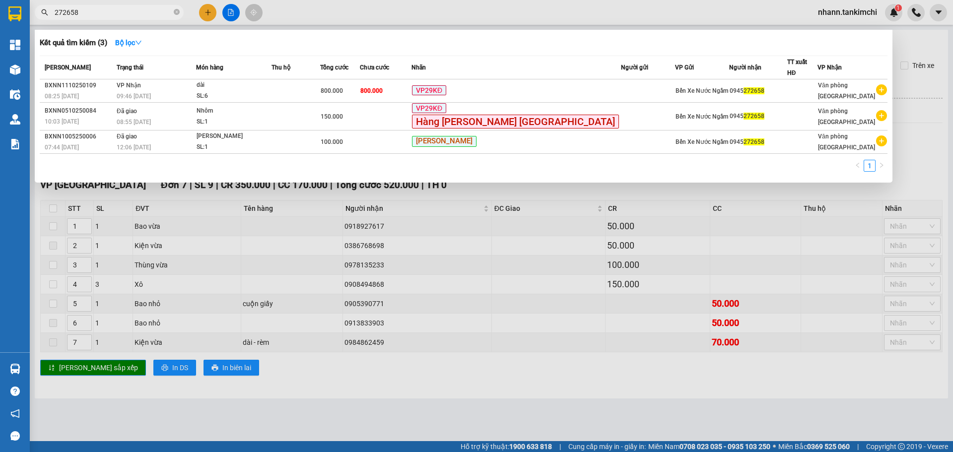
click at [98, 11] on input "272658" at bounding box center [113, 12] width 117 height 11
type input "2"
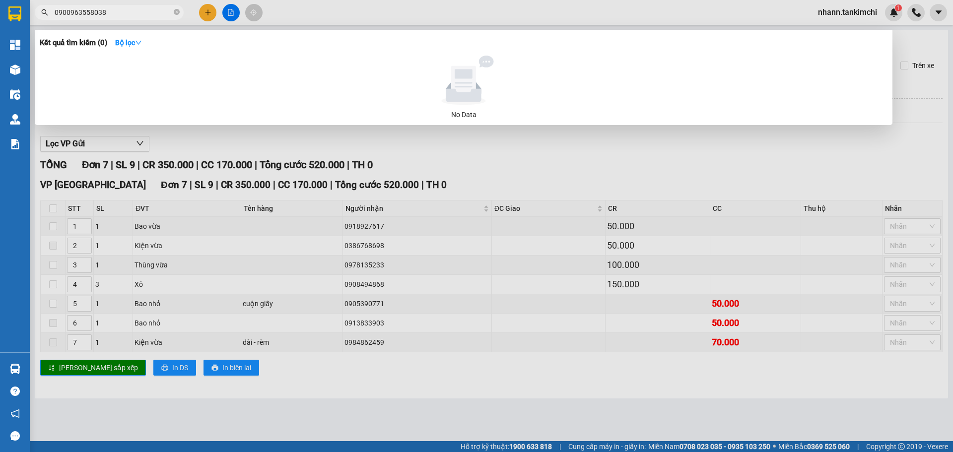
click at [68, 11] on input "0900963558038" at bounding box center [113, 12] width 117 height 11
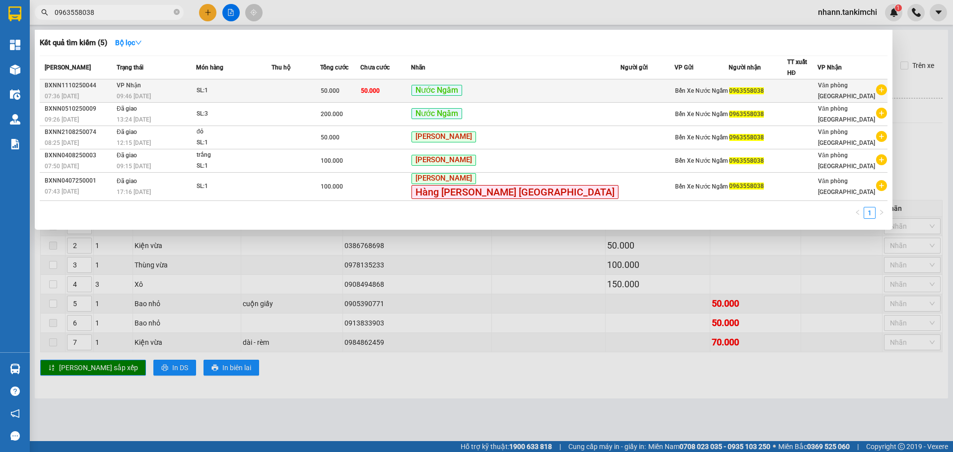
type input "0963558038"
click at [271, 86] on div "SL: 1" at bounding box center [234, 90] width 74 height 11
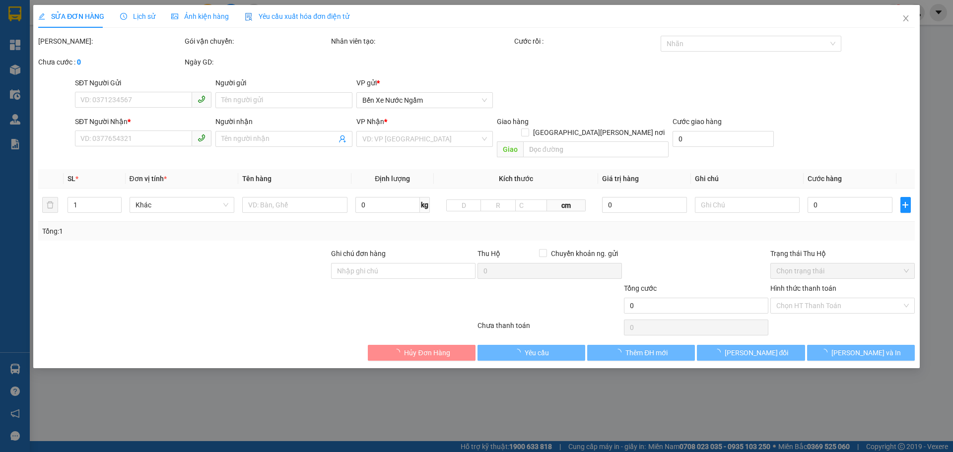
drag, startPoint x: 135, startPoint y: 16, endPoint x: 136, endPoint y: 22, distance: 6.0
click at [136, 17] on span "Lịch sử" at bounding box center [137, 16] width 35 height 8
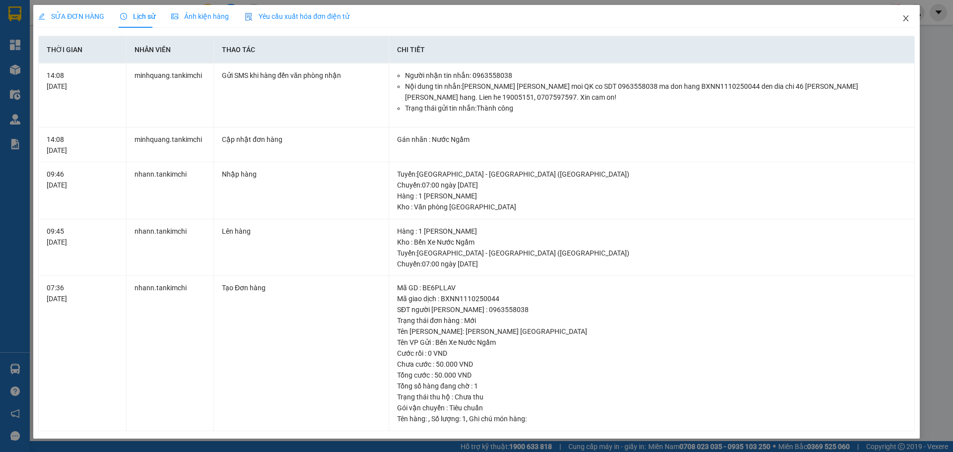
click at [906, 20] on icon "close" at bounding box center [906, 18] width 8 height 8
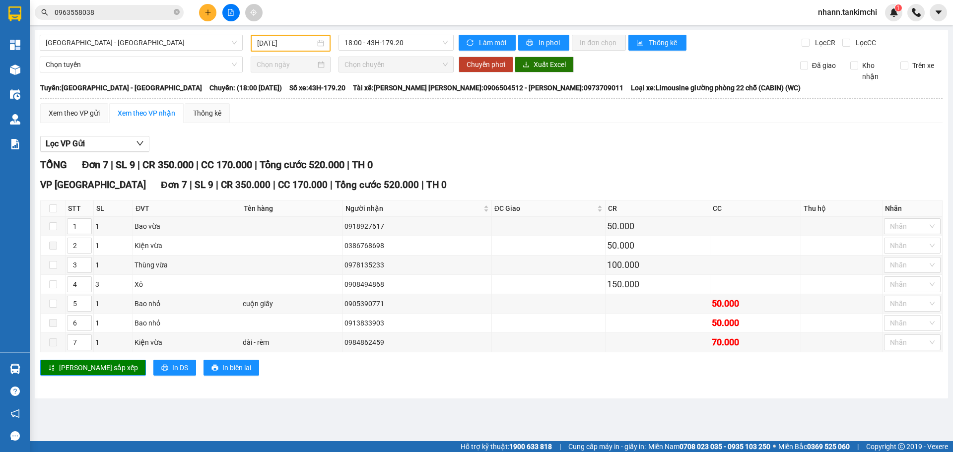
click at [116, 12] on input "0963558038" at bounding box center [113, 12] width 117 height 11
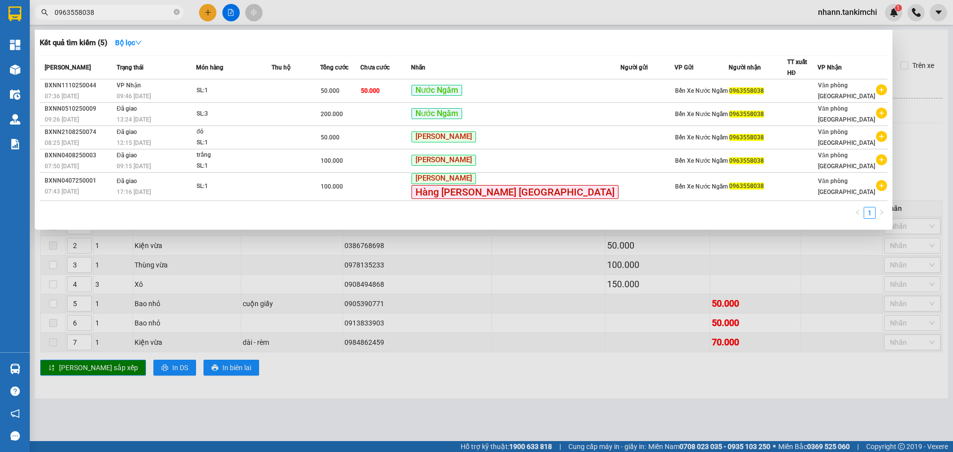
click at [97, 8] on input "0963558038" at bounding box center [113, 12] width 117 height 11
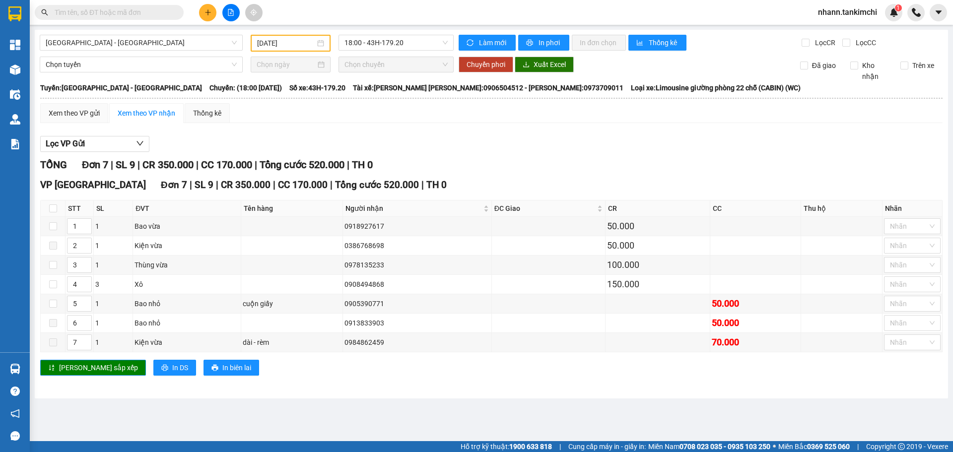
click at [115, 12] on input "text" at bounding box center [113, 12] width 117 height 11
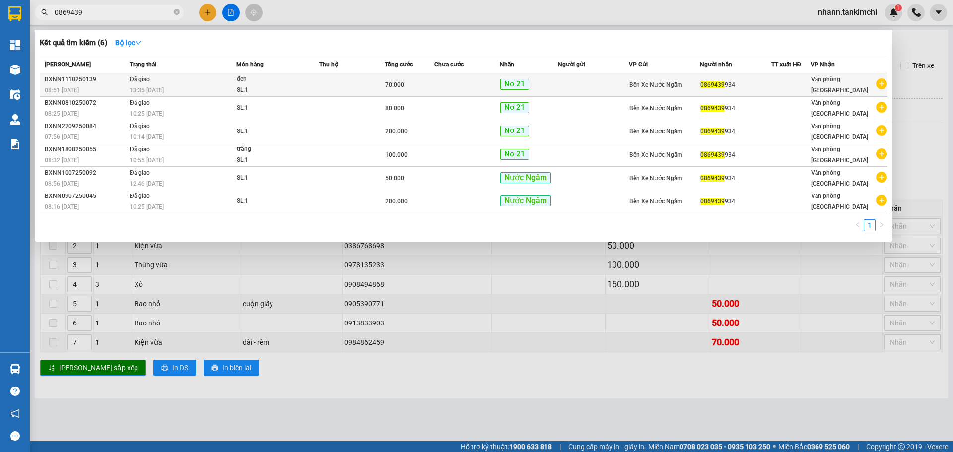
type input "0869439"
click at [301, 95] on div "SL: 1" at bounding box center [274, 90] width 74 height 11
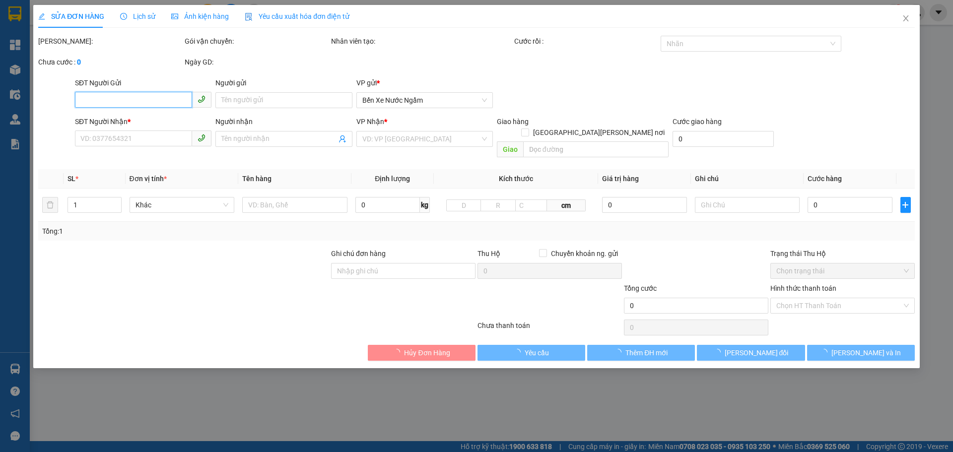
type input "0869439934"
type input "70.000"
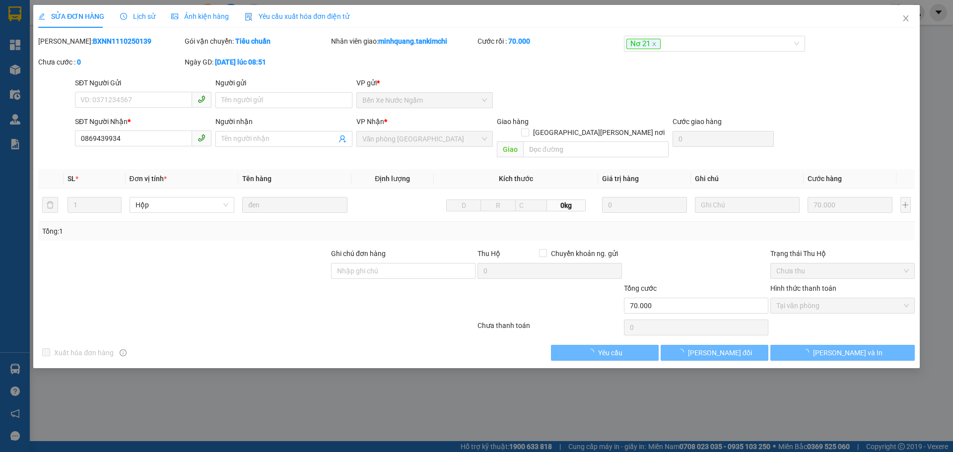
click at [145, 17] on span "Lịch sử" at bounding box center [137, 16] width 35 height 8
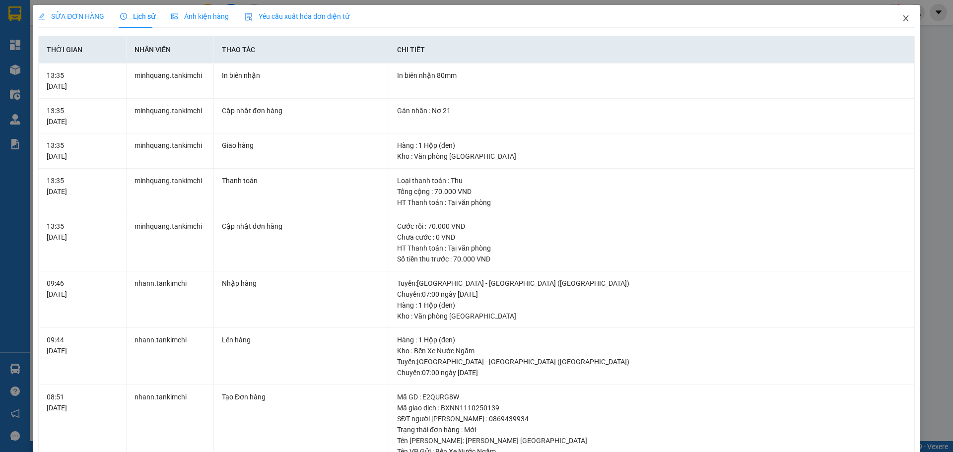
click at [903, 18] on icon "close" at bounding box center [905, 18] width 5 height 6
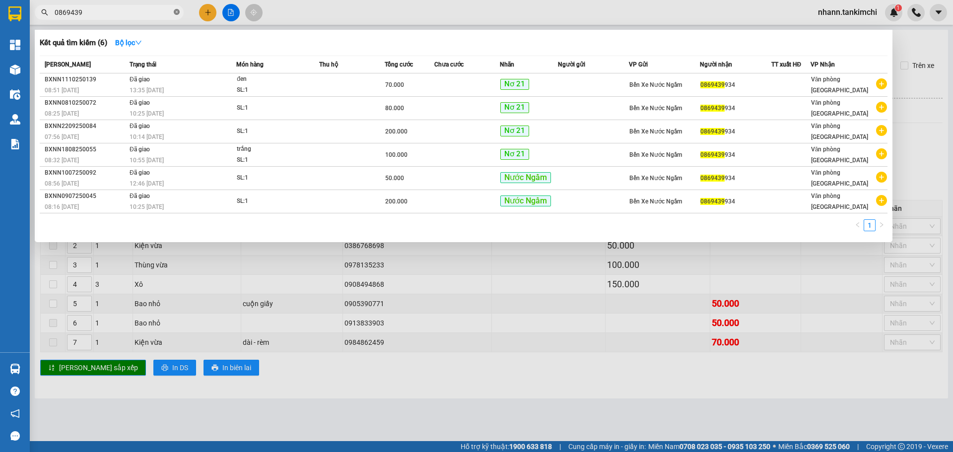
click at [175, 14] on icon "close-circle" at bounding box center [177, 12] width 6 height 6
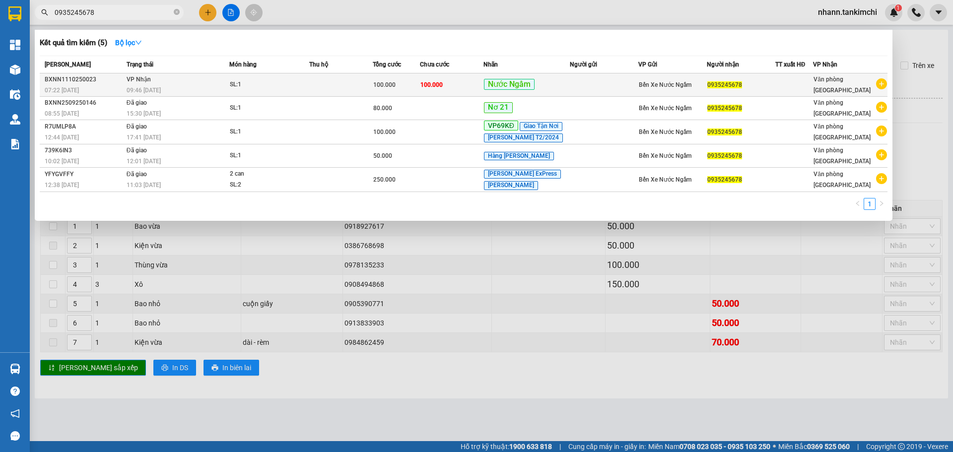
type input "0935245678"
click at [294, 82] on div "SL: 1" at bounding box center [267, 84] width 74 height 11
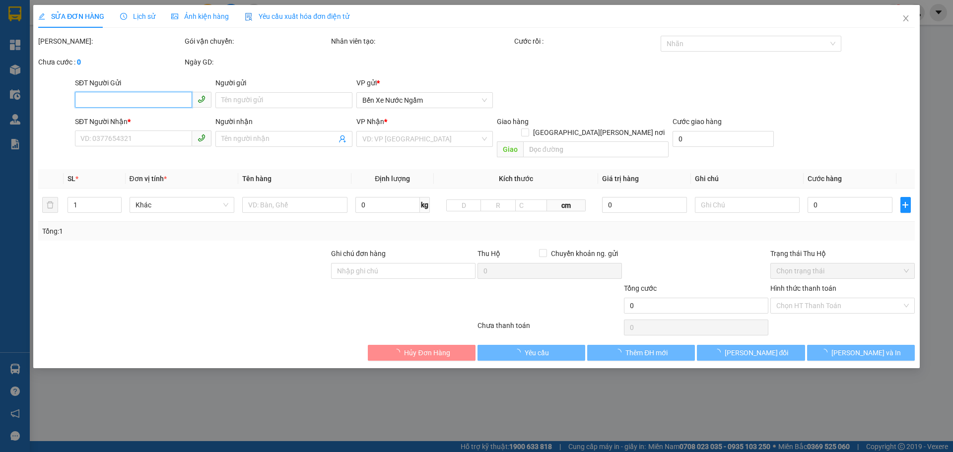
type input "0935245678"
type input "100.000"
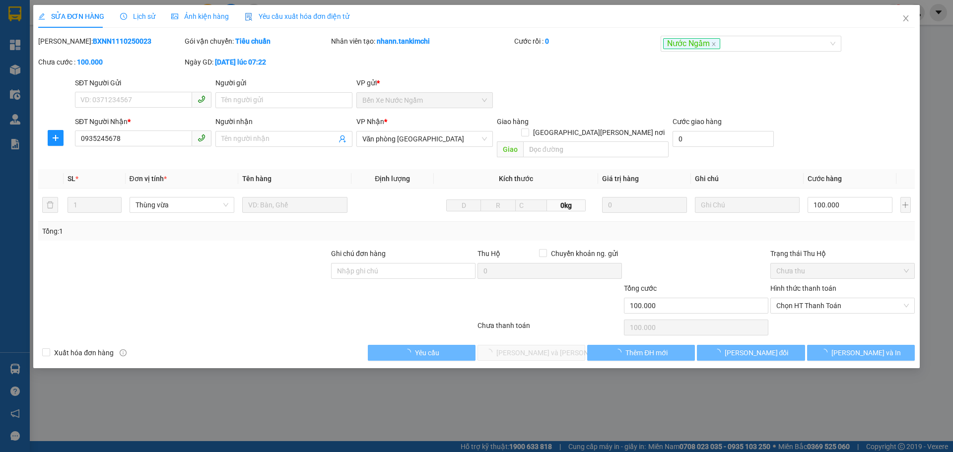
click at [148, 16] on span "Lịch sử" at bounding box center [137, 16] width 35 height 8
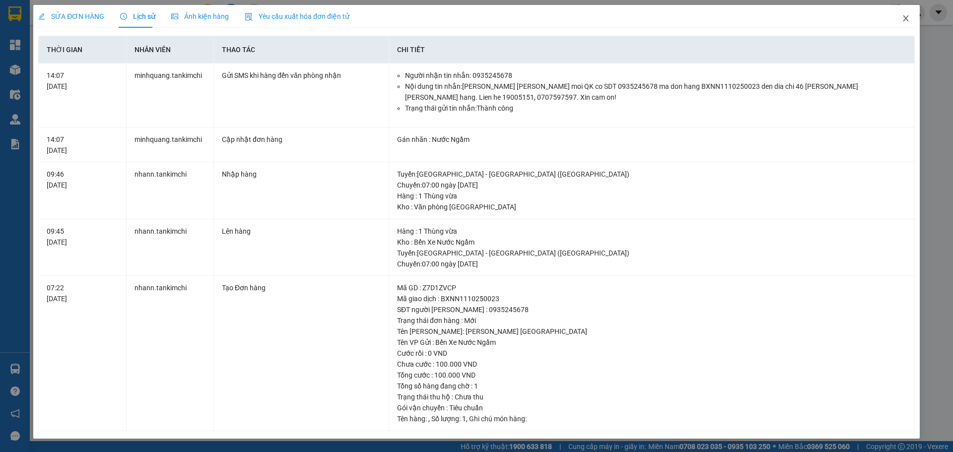
click at [905, 18] on icon "close" at bounding box center [905, 18] width 5 height 6
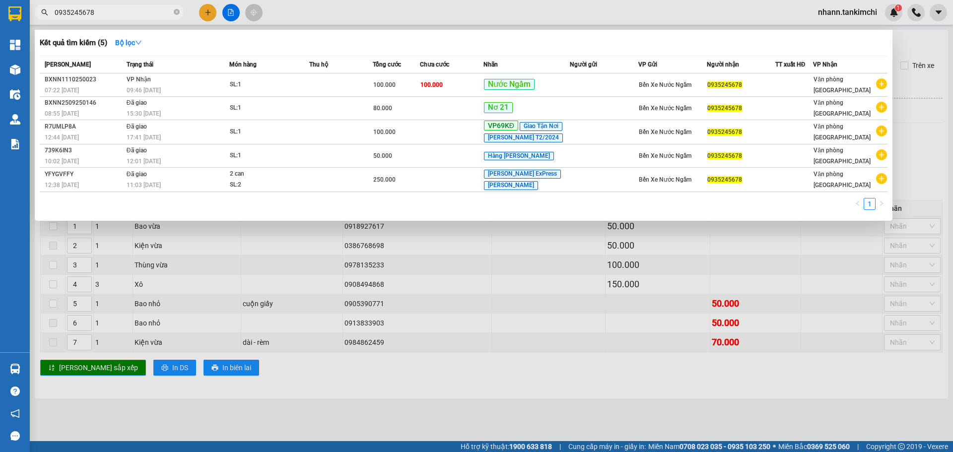
click at [111, 8] on input "0935245678" at bounding box center [113, 12] width 117 height 11
click at [301, 86] on div "SL: 1" at bounding box center [267, 84] width 74 height 11
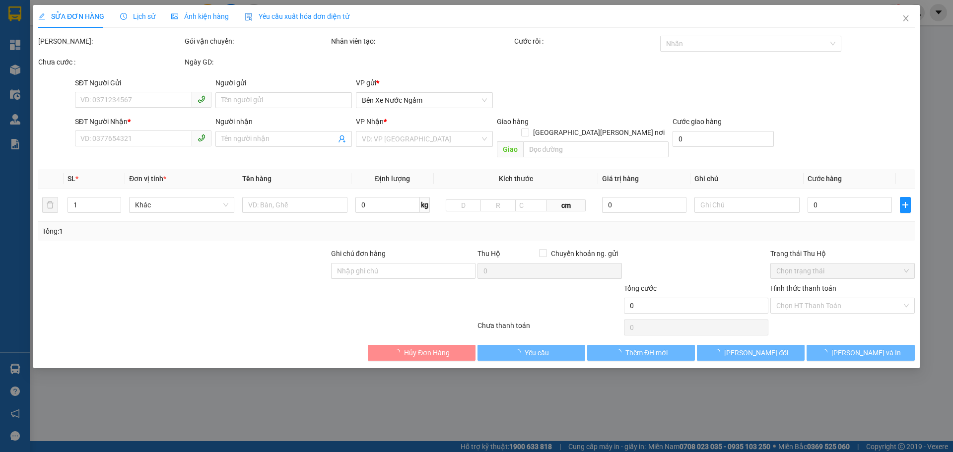
type input "0935245678"
type input "100.000"
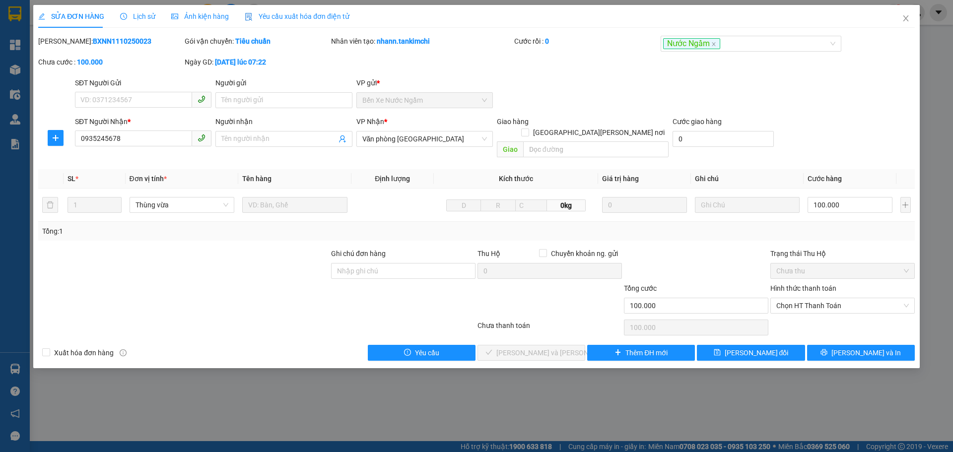
drag, startPoint x: 141, startPoint y: 17, endPoint x: 139, endPoint y: 26, distance: 9.6
click at [142, 17] on span "Lịch sử" at bounding box center [137, 16] width 35 height 8
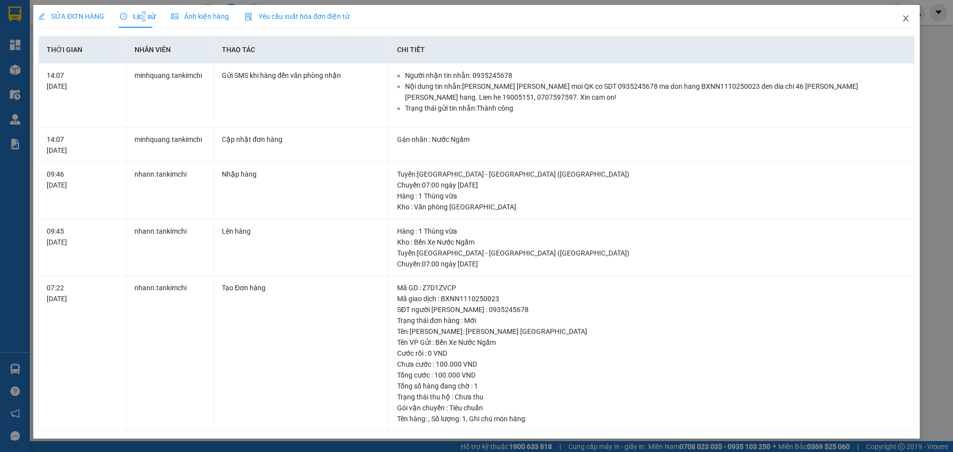
drag, startPoint x: 906, startPoint y: 14, endPoint x: 805, endPoint y: 17, distance: 101.3
click at [906, 15] on span "Close" at bounding box center [906, 19] width 28 height 28
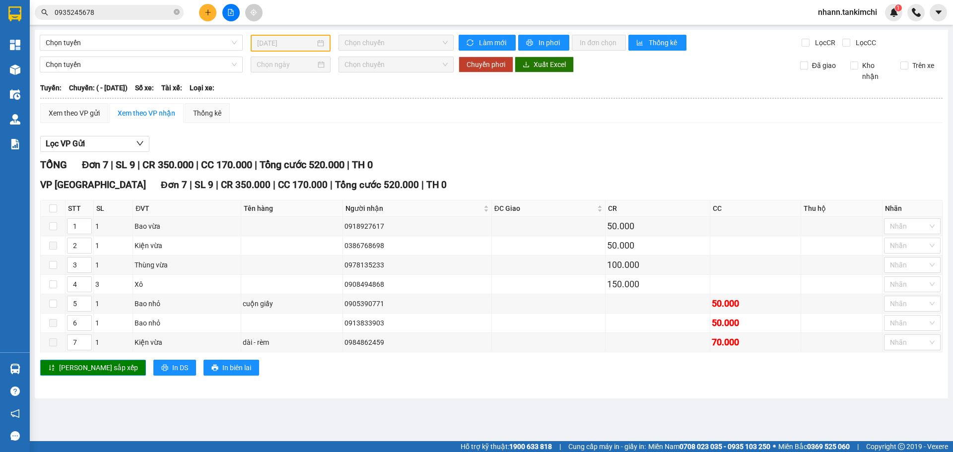
click at [105, 11] on input "0935245678" at bounding box center [113, 12] width 117 height 11
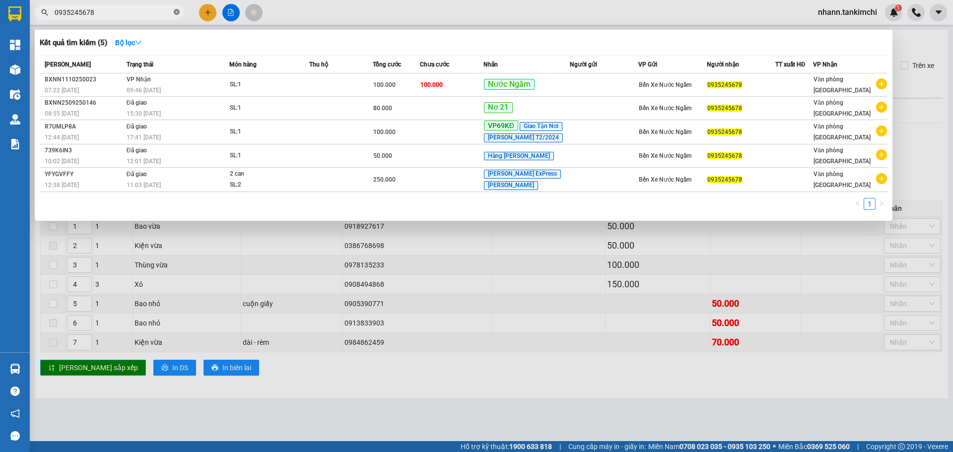
click at [178, 13] on icon "close-circle" at bounding box center [177, 12] width 6 height 6
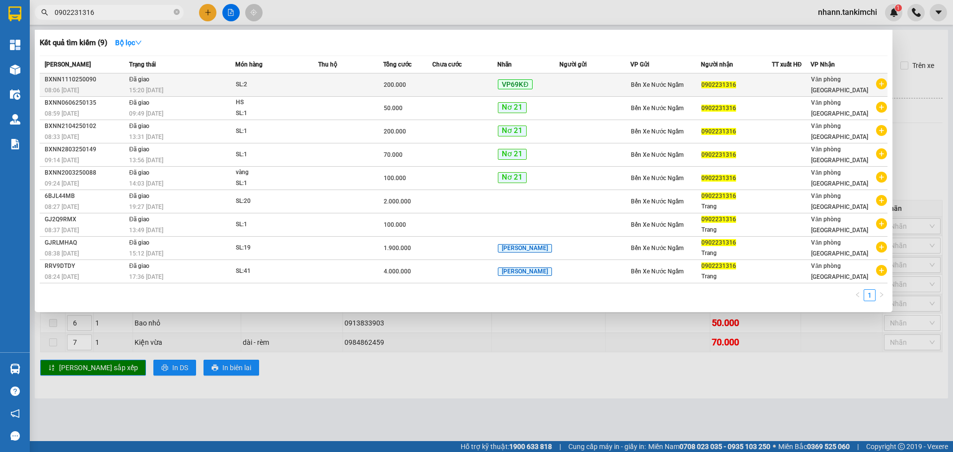
type input "0902231316"
click at [193, 87] on div "15:20 [DATE]" at bounding box center [182, 90] width 106 height 11
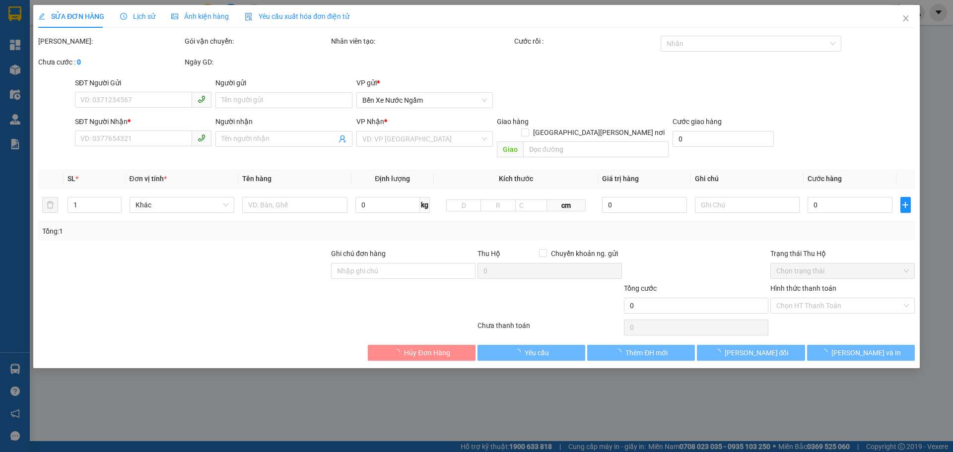
type input "0902231316"
type input "200.000"
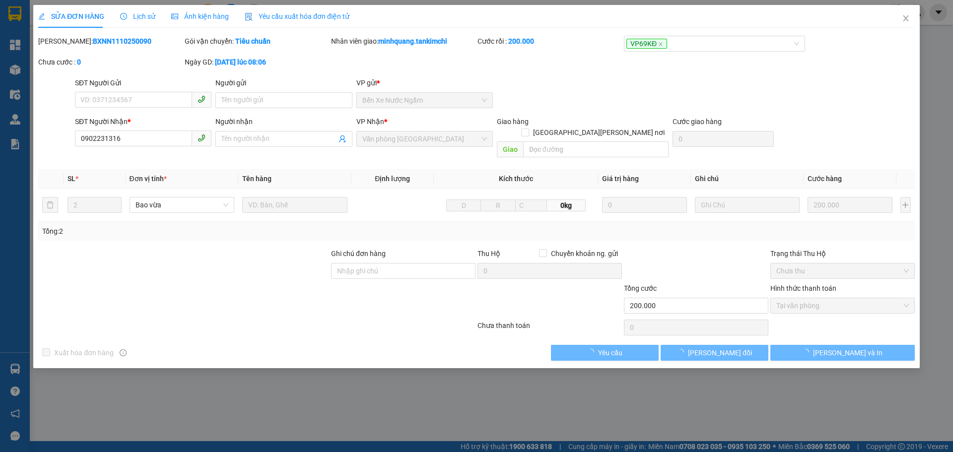
click at [139, 6] on div "Lịch sử" at bounding box center [137, 16] width 35 height 23
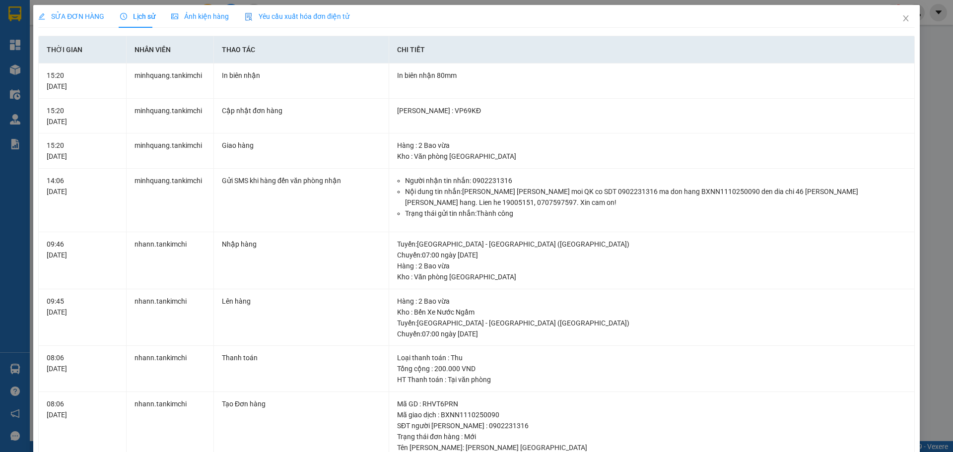
click at [140, 18] on span "Lịch sử" at bounding box center [137, 16] width 35 height 8
click at [924, 70] on div "SỬA ĐƠN HÀNG Lịch sử [PERSON_NAME] hàng Yêu cầu xuất [PERSON_NAME] điện tử Tota…" at bounding box center [476, 226] width 953 height 452
click at [902, 22] on icon "close" at bounding box center [906, 18] width 8 height 8
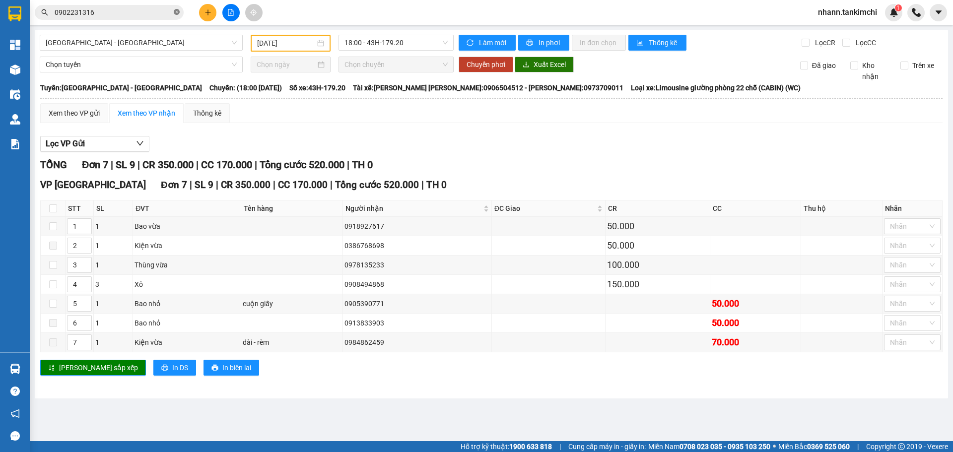
click at [178, 12] on icon "close-circle" at bounding box center [177, 12] width 6 height 6
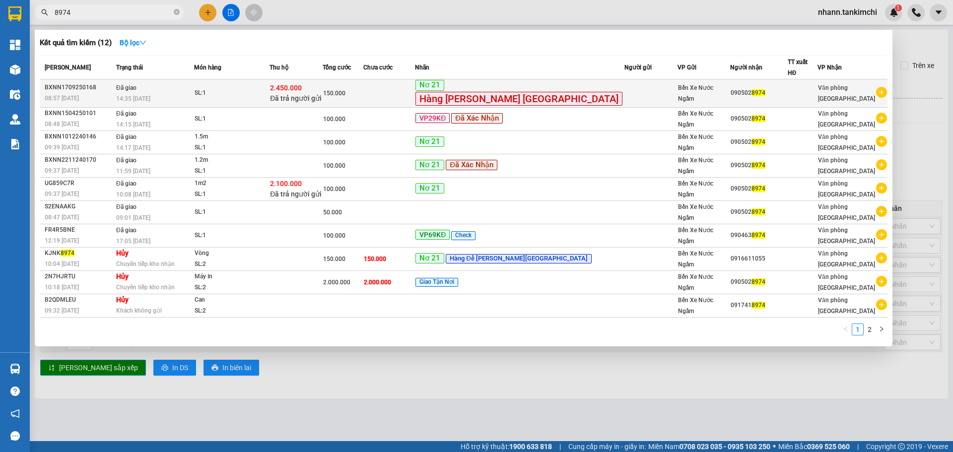
type input "8974"
click at [270, 95] on td "SL: 1" at bounding box center [231, 93] width 75 height 28
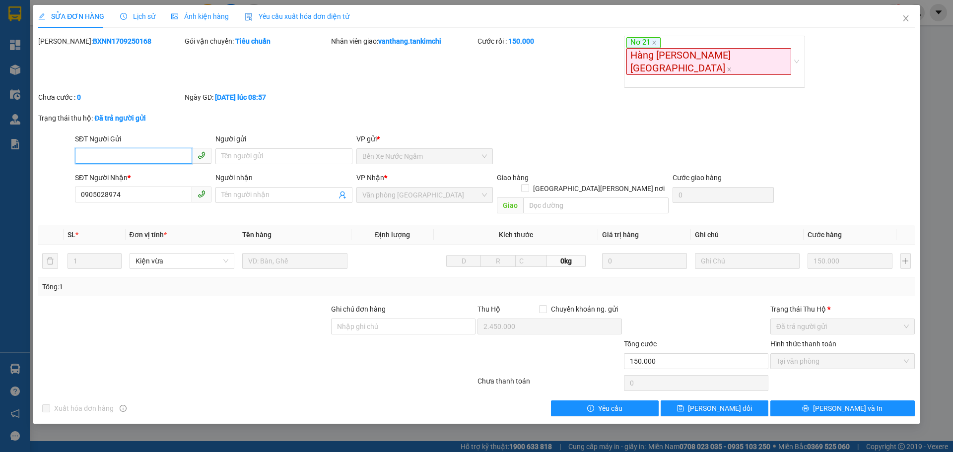
type input "0905028974"
type input "2.450.000"
type input "150.000"
click at [138, 15] on span "Lịch sử" at bounding box center [137, 16] width 35 height 8
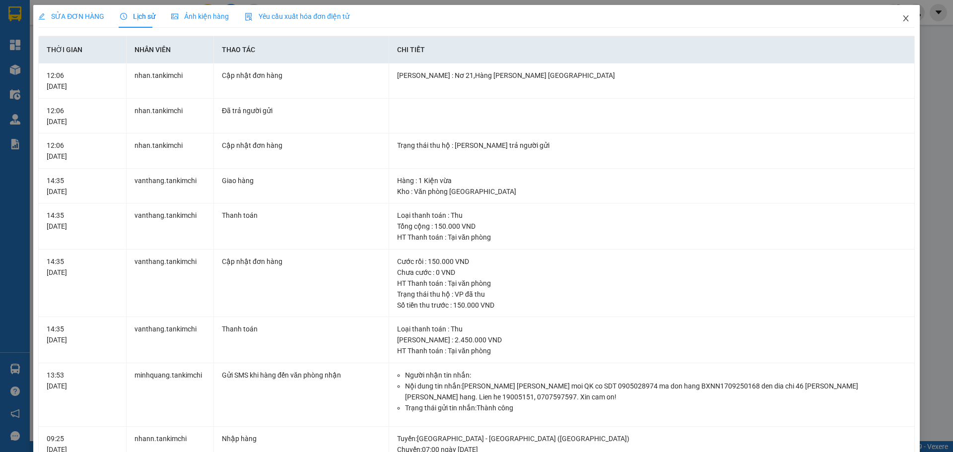
click at [902, 18] on icon "close" at bounding box center [906, 18] width 8 height 8
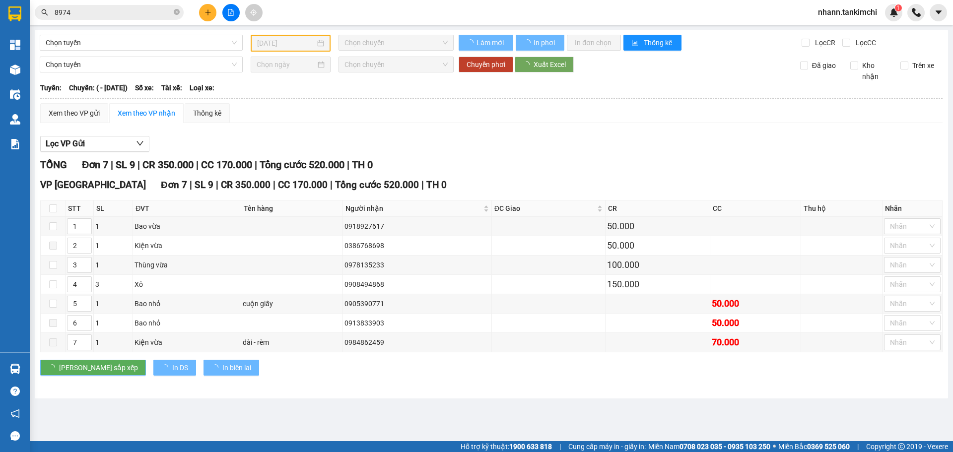
click at [98, 12] on input "8974" at bounding box center [113, 12] width 117 height 11
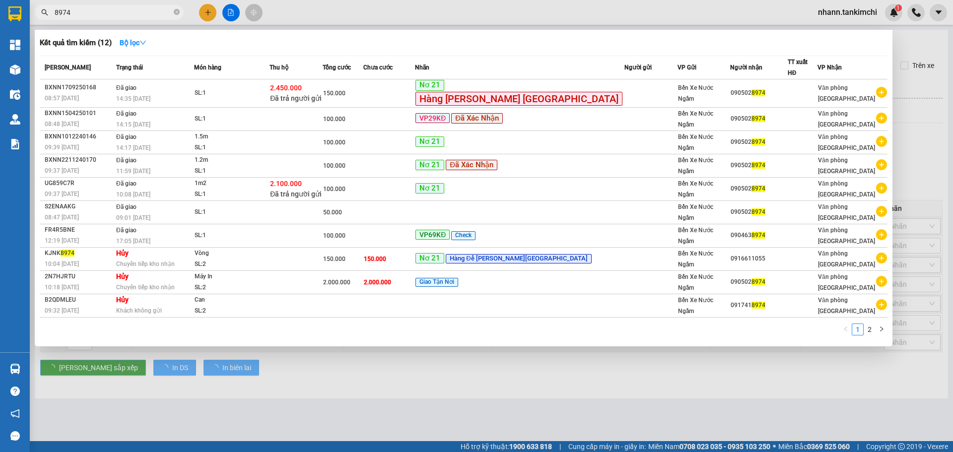
click at [98, 12] on input "8974" at bounding box center [113, 12] width 117 height 11
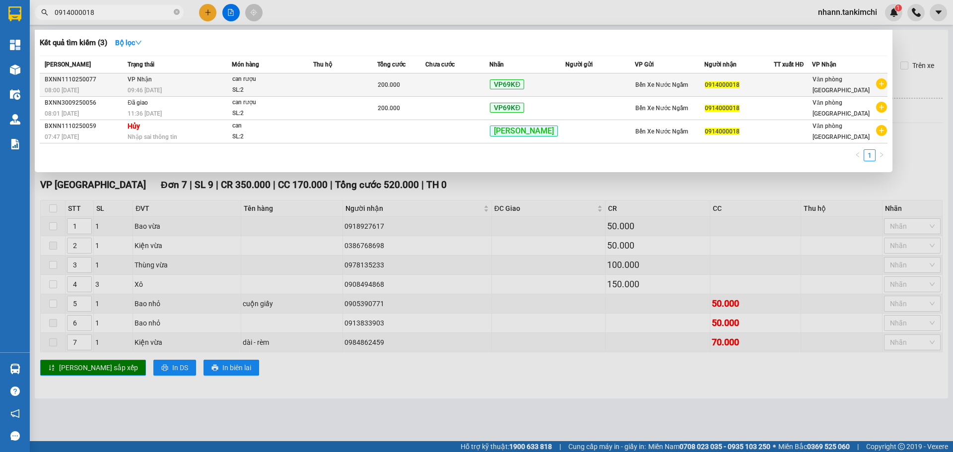
type input "0914000018"
click at [212, 84] on td "[PERSON_NAME] 09:46 [DATE]" at bounding box center [178, 84] width 107 height 23
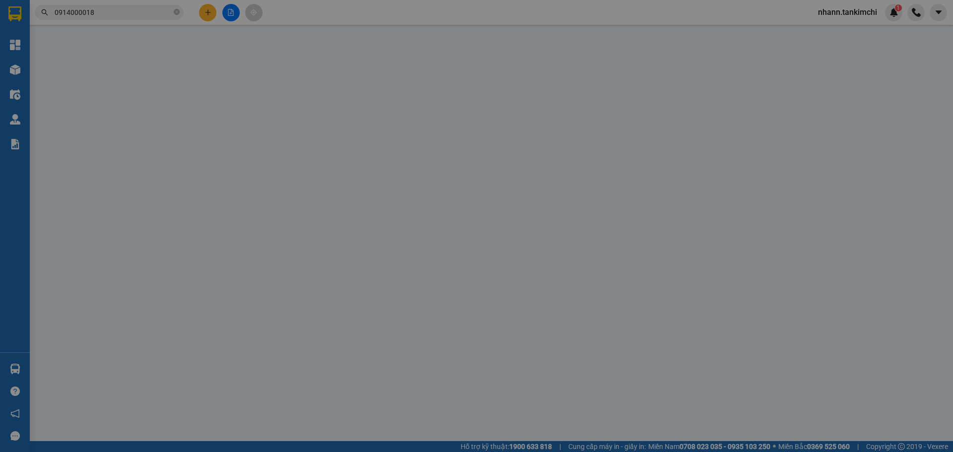
type input "0914000018"
type input "200.000"
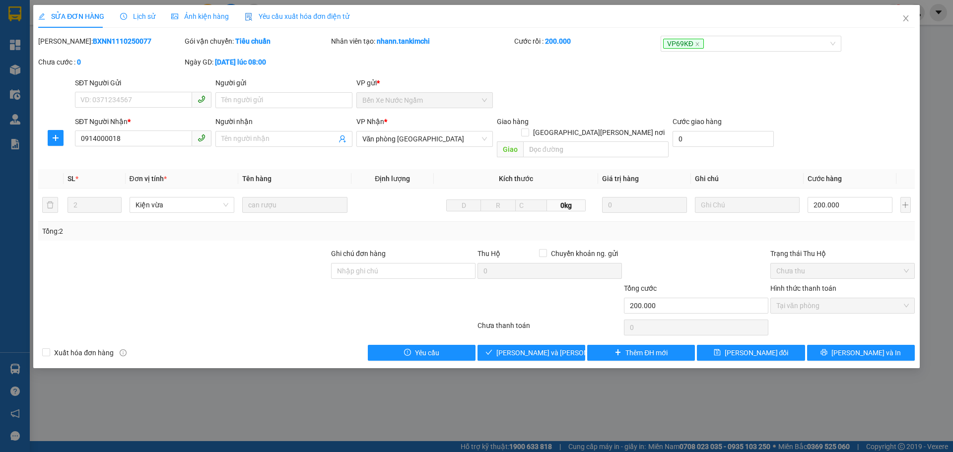
click at [137, 16] on span "Lịch sử" at bounding box center [137, 16] width 35 height 8
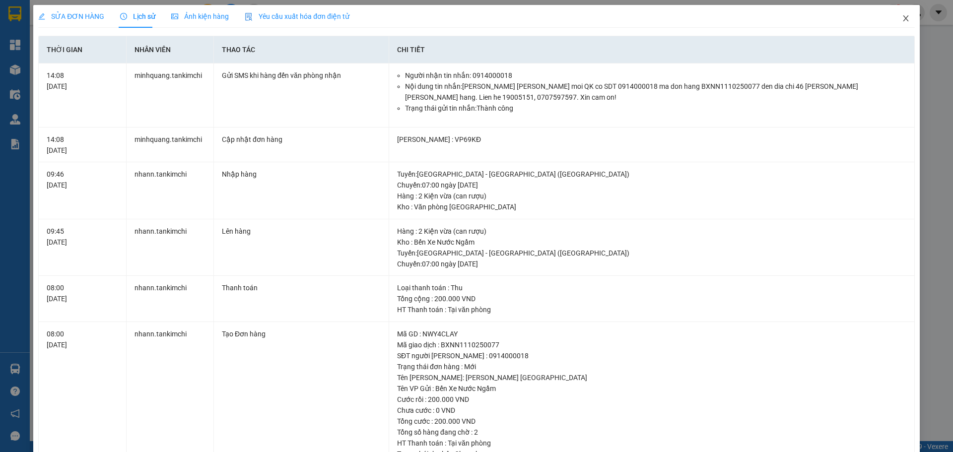
click at [903, 19] on icon "close" at bounding box center [905, 18] width 5 height 6
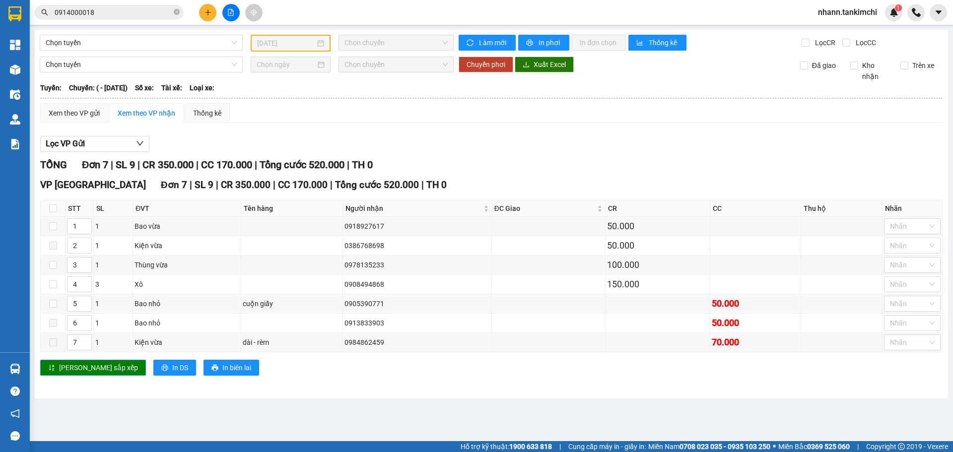
click at [102, 11] on input "0914000018" at bounding box center [113, 12] width 117 height 11
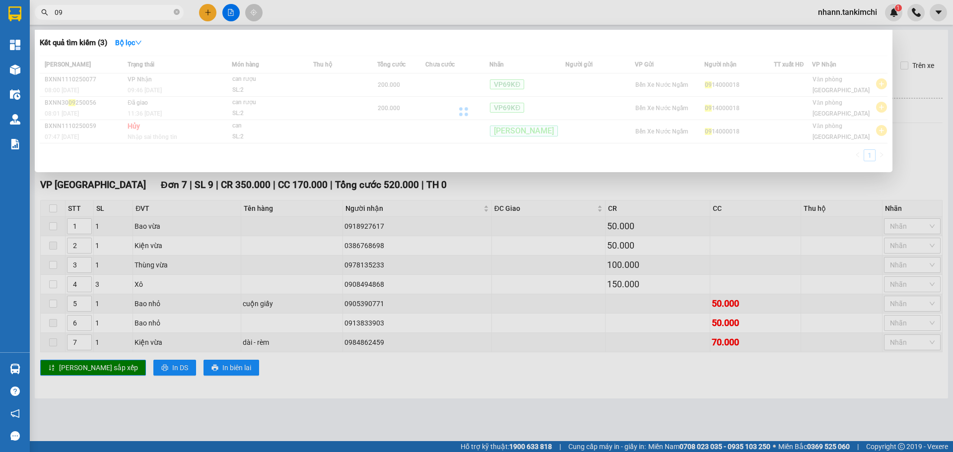
type input "0"
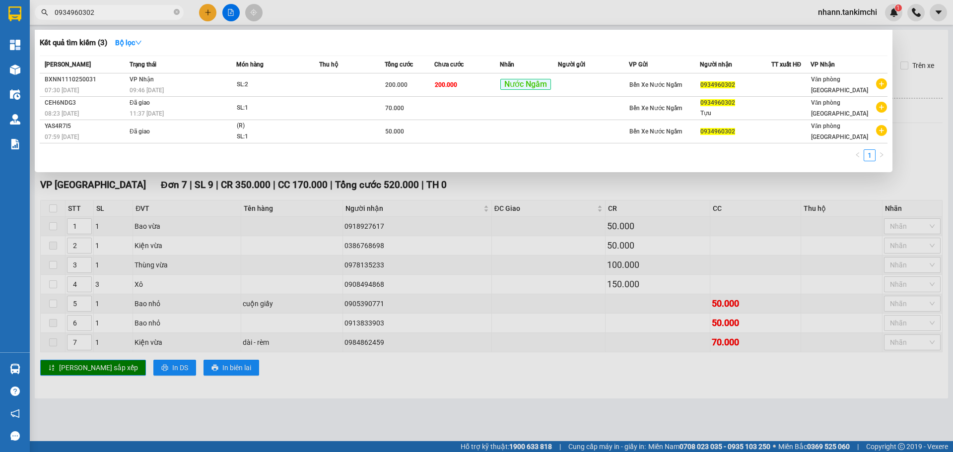
type input "0934960302"
click at [103, 2] on div at bounding box center [476, 226] width 953 height 452
click at [103, 11] on input "0934960302" at bounding box center [113, 12] width 117 height 11
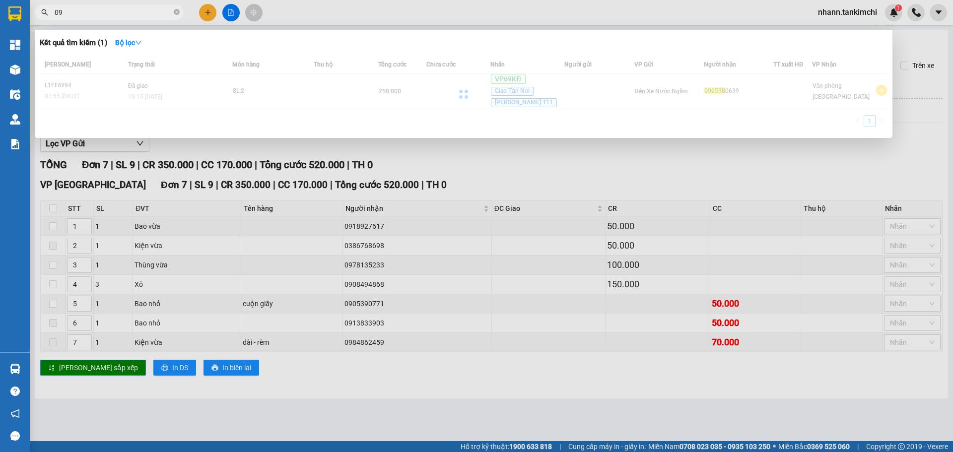
type input "0"
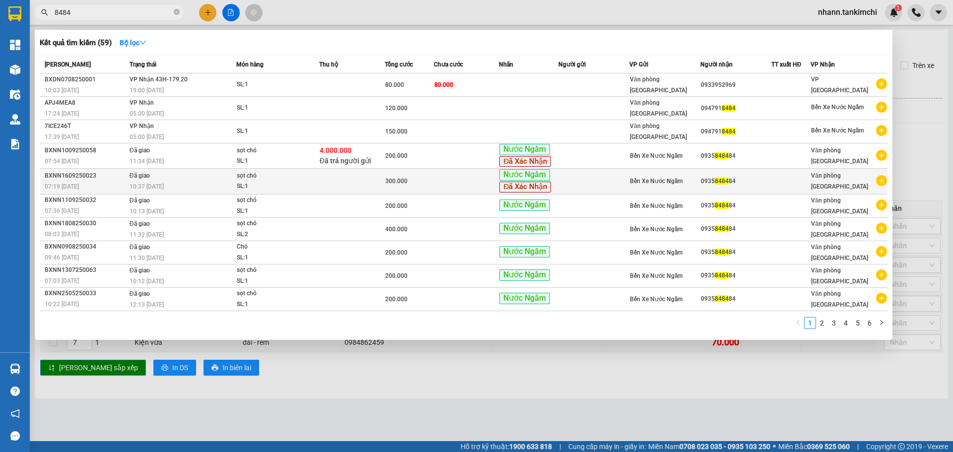
type input "8484"
click at [749, 182] on div "0935 8484 84" at bounding box center [736, 181] width 70 height 10
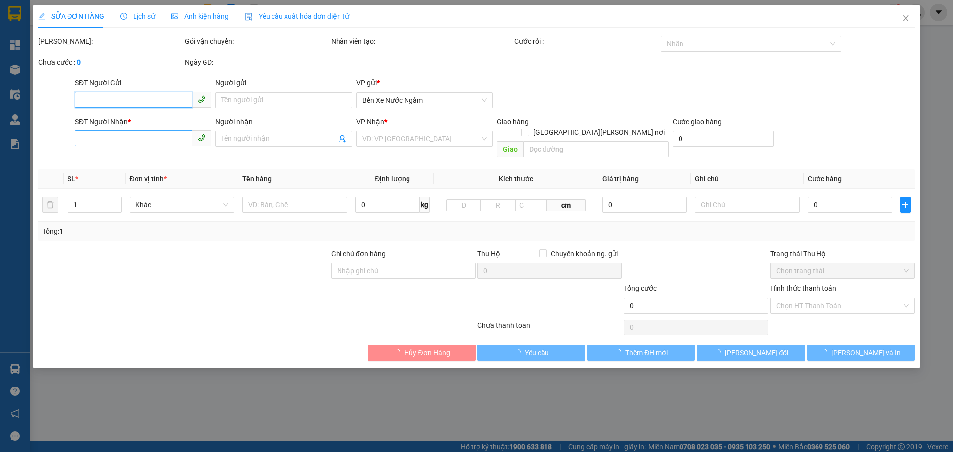
type input "0935848484"
type input "300.000"
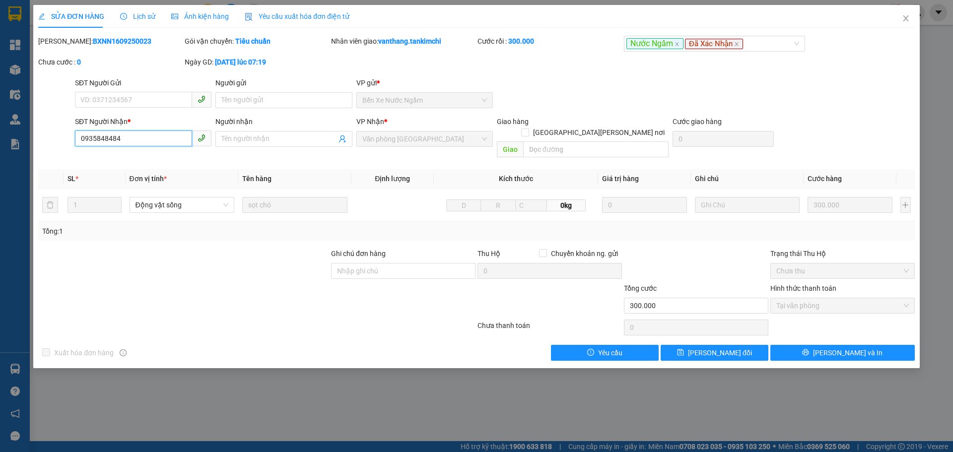
click at [133, 140] on input "0935848484" at bounding box center [133, 139] width 117 height 16
drag, startPoint x: 905, startPoint y: 16, endPoint x: 885, endPoint y: 28, distance: 22.9
click at [905, 16] on icon "close" at bounding box center [906, 18] width 8 height 8
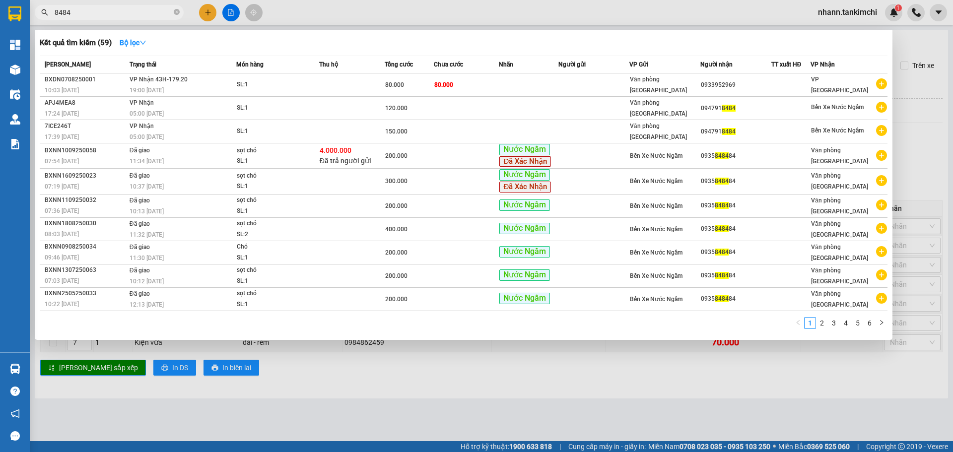
click at [95, 10] on input "8484" at bounding box center [113, 12] width 117 height 11
type input "8"
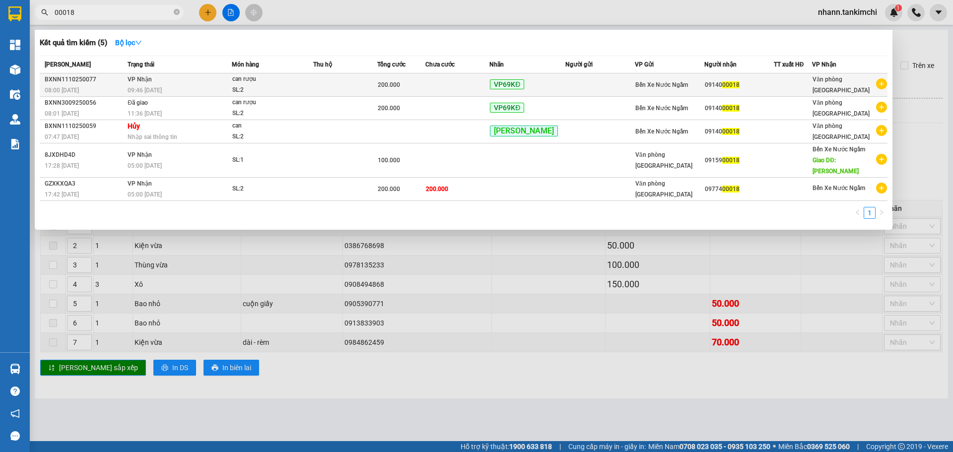
type input "00018"
click at [162, 84] on td "[PERSON_NAME] 09:46 [DATE]" at bounding box center [178, 84] width 107 height 23
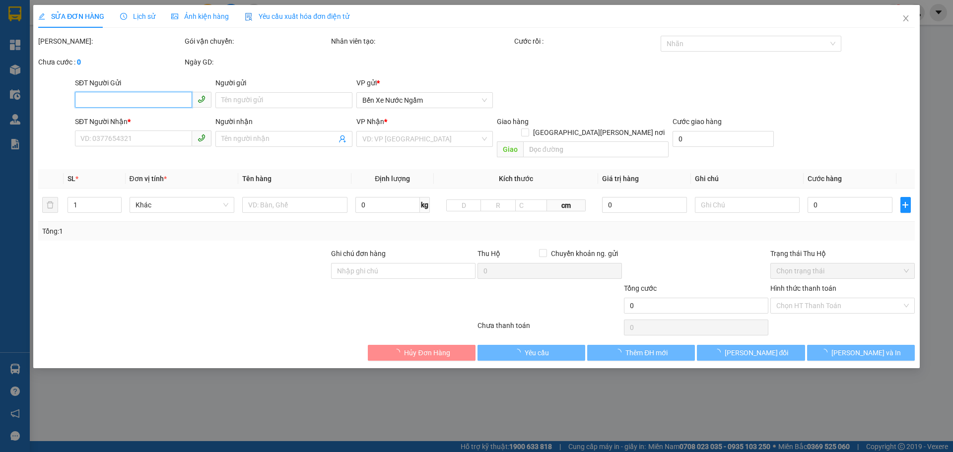
type input "0914000018"
type input "200.000"
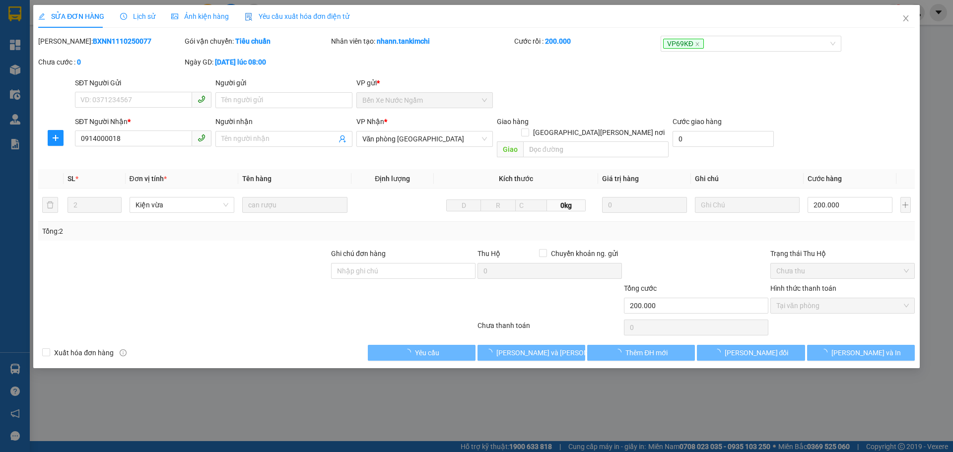
click at [136, 14] on span "Lịch sử" at bounding box center [137, 16] width 35 height 8
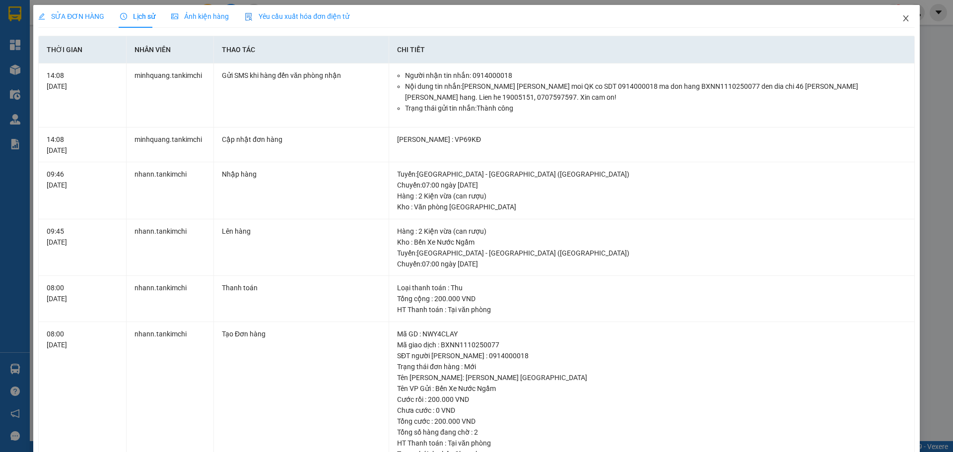
click at [902, 18] on icon "close" at bounding box center [906, 18] width 8 height 8
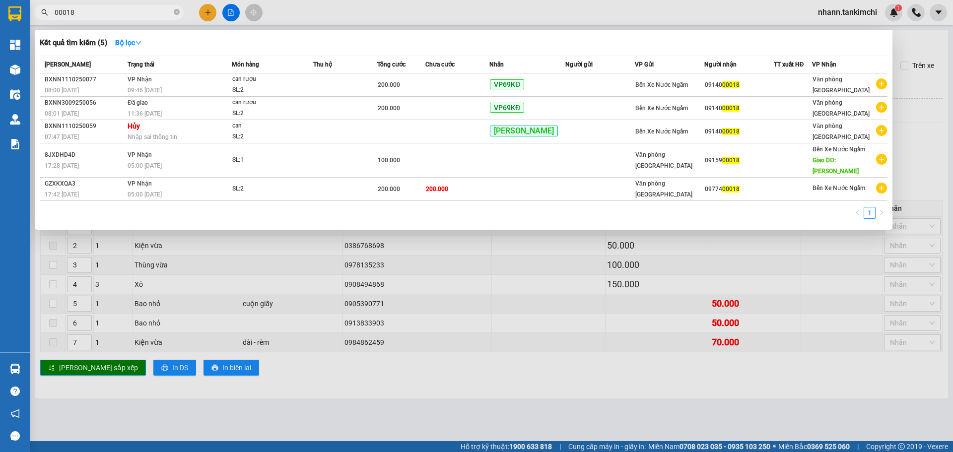
click at [84, 9] on input "00018" at bounding box center [113, 12] width 117 height 11
click at [100, 12] on input "00018" at bounding box center [113, 12] width 117 height 11
paste input "932480246"
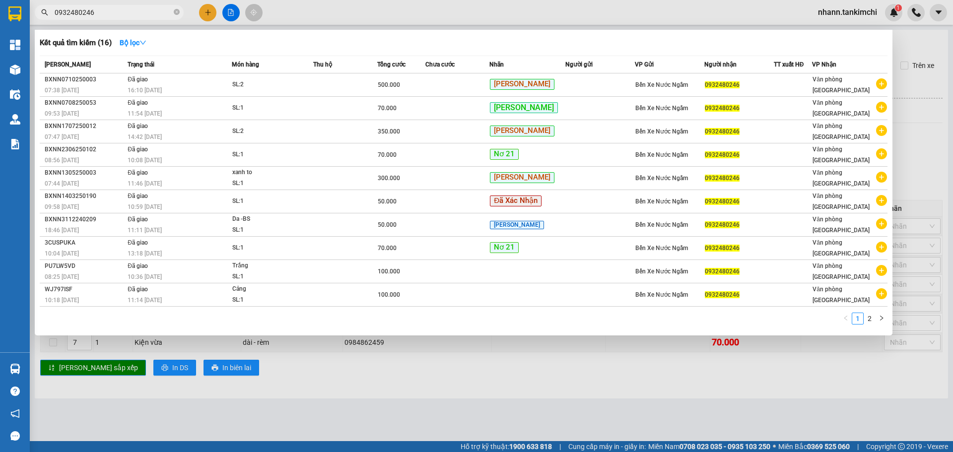
type input "0932480246"
click at [733, 86] on span "0932480246" at bounding box center [722, 84] width 35 height 7
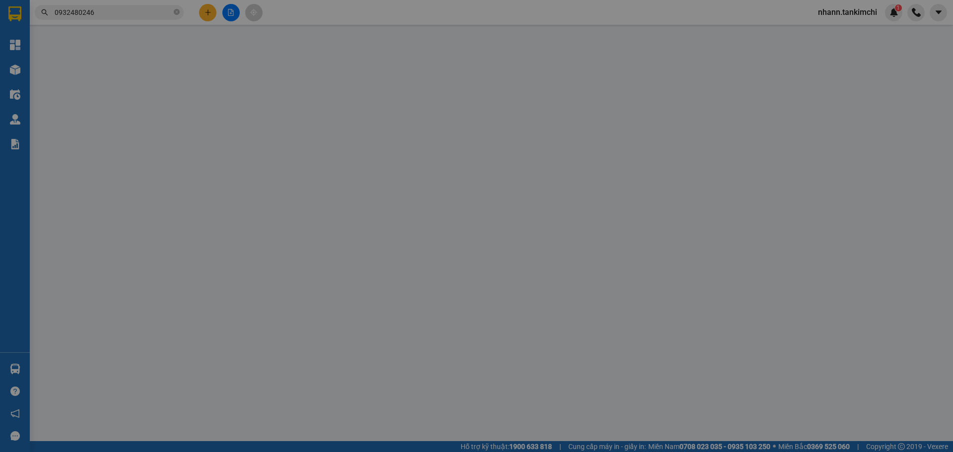
click at [733, 86] on div "SĐT Người Gửi VD: 0371234567 Người gửi Tên người gửi VP gửi * Bến Xe Nước Ngầm" at bounding box center [495, 94] width 844 height 35
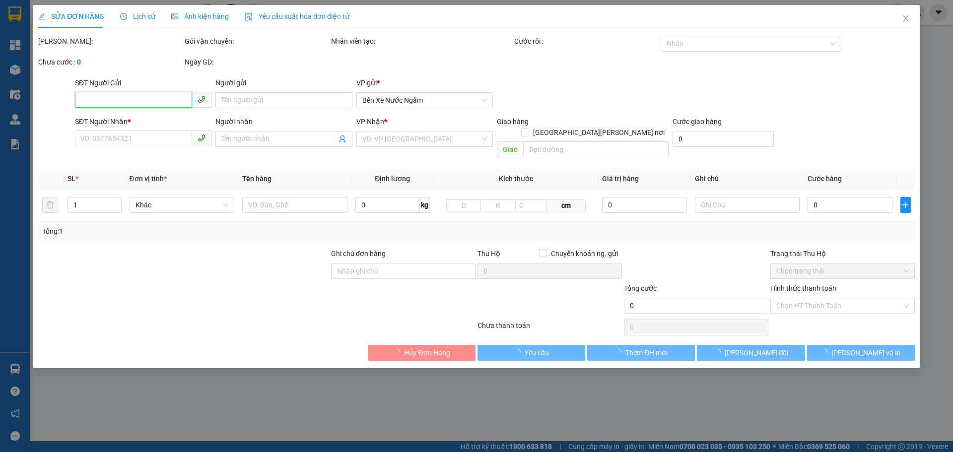
type input "0932480246"
type input "thu400k"
type input "500.000"
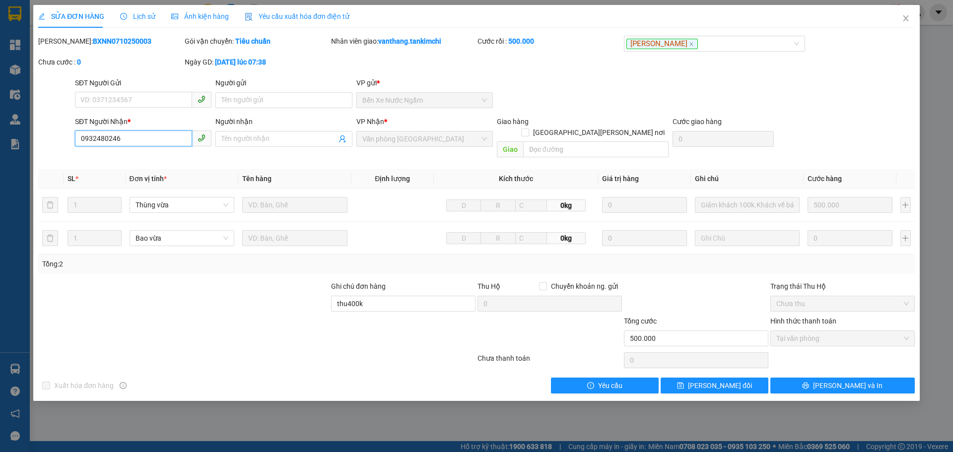
click at [123, 136] on input "0932480246" at bounding box center [133, 139] width 117 height 16
click at [908, 16] on icon "close" at bounding box center [906, 18] width 8 height 8
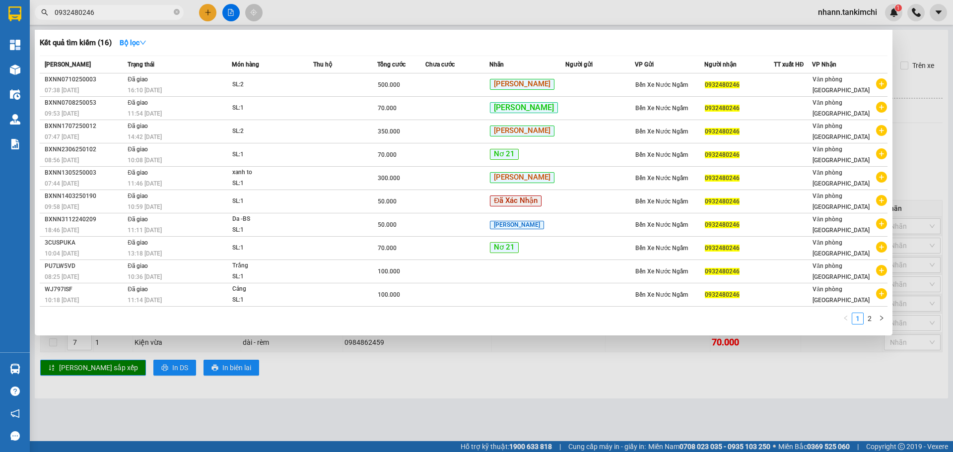
click at [107, 11] on input "0932480246" at bounding box center [113, 12] width 117 height 11
click at [100, 14] on input "0932480246" at bounding box center [113, 12] width 117 height 11
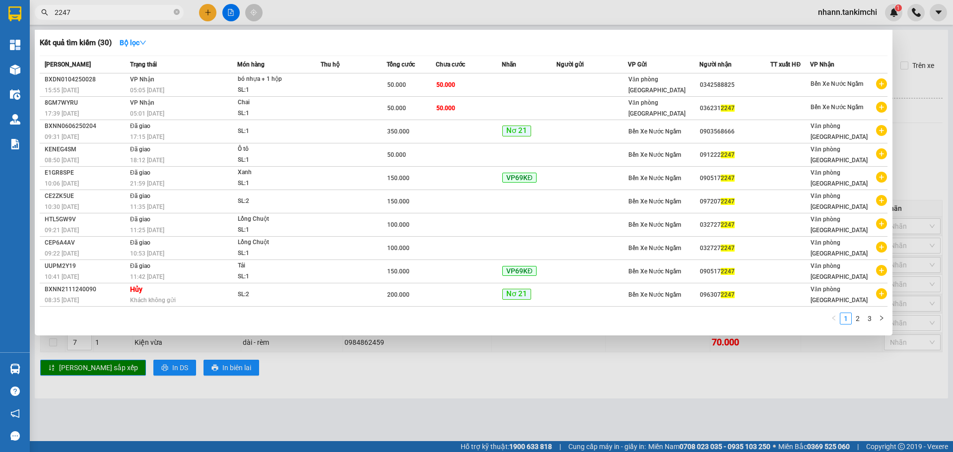
click at [56, 11] on input "2247" at bounding box center [113, 12] width 117 height 11
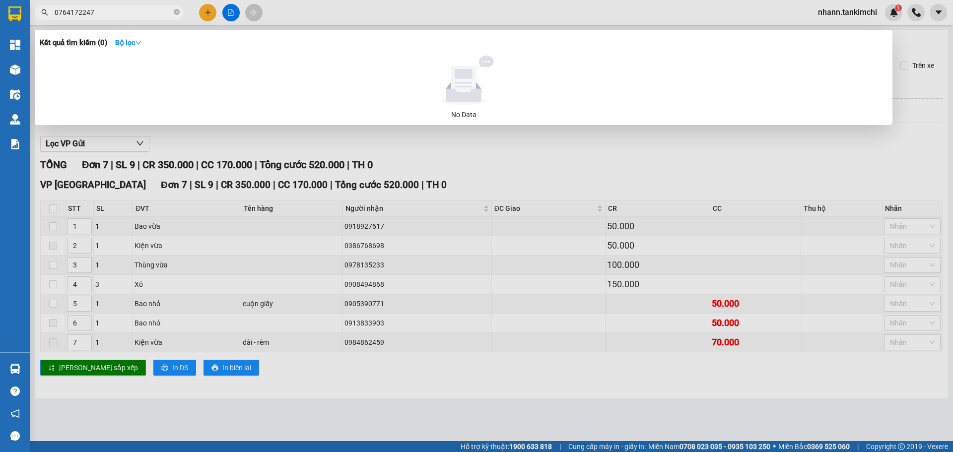
click at [102, 11] on input "0764172247" at bounding box center [113, 12] width 117 height 11
type input "p"
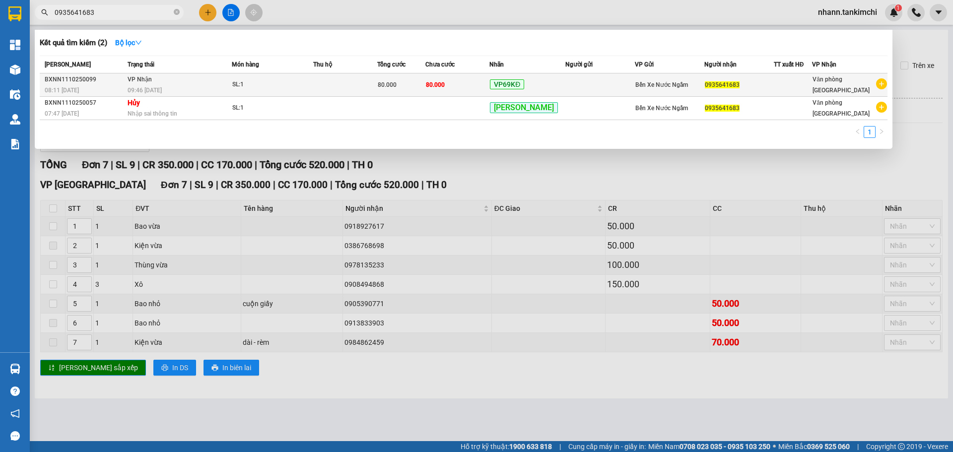
type input "0935641683"
click at [377, 83] on td at bounding box center [345, 84] width 64 height 23
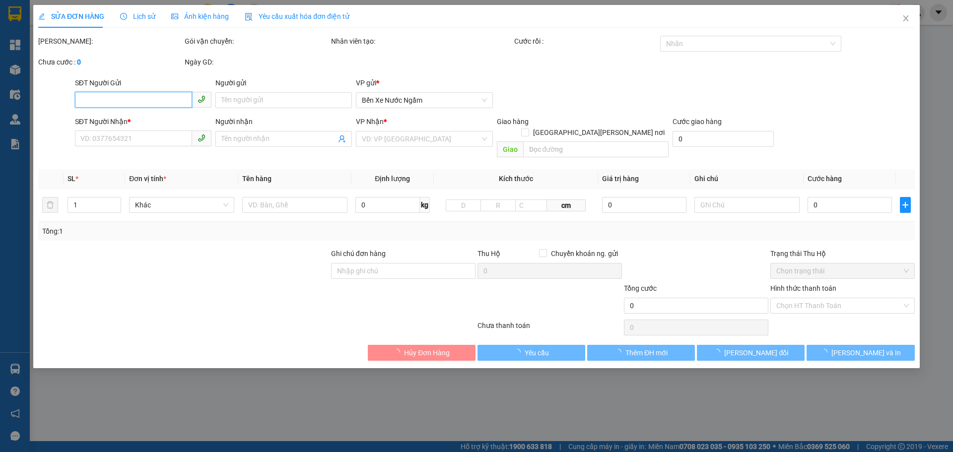
type input "0935641683"
type input "80.000"
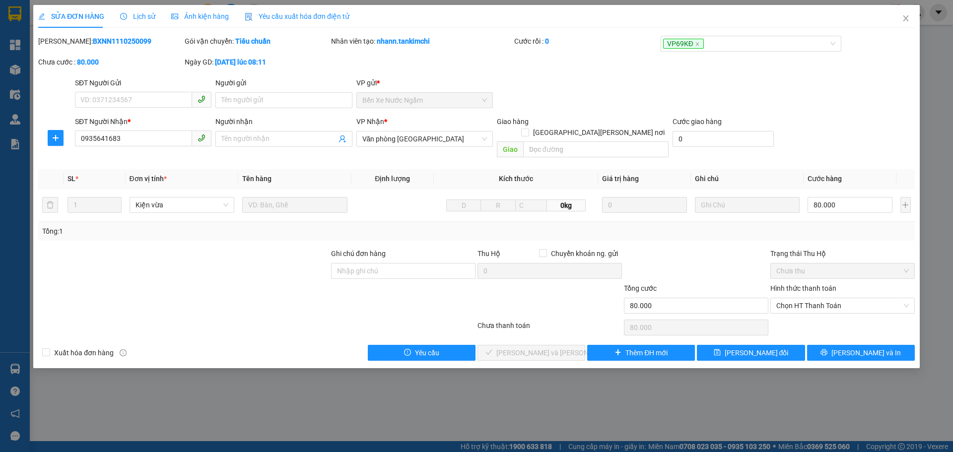
click at [142, 16] on span "Lịch sử" at bounding box center [137, 16] width 35 height 8
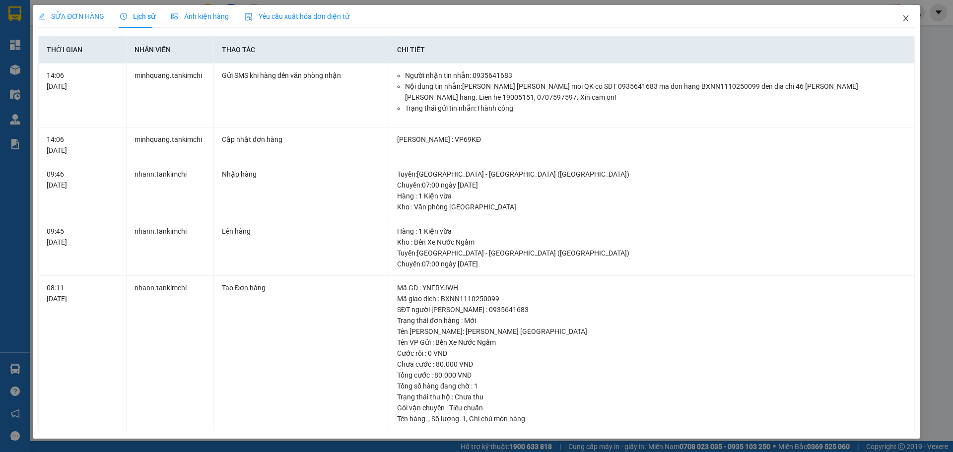
drag, startPoint x: 903, startPoint y: 18, endPoint x: 707, endPoint y: 18, distance: 196.6
click at [893, 22] on span "Close" at bounding box center [906, 19] width 28 height 28
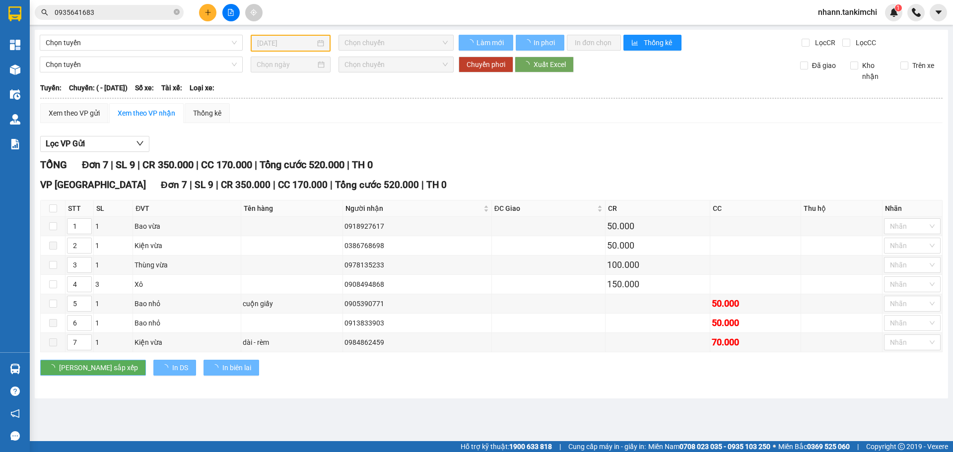
click at [96, 12] on input "0935641683" at bounding box center [113, 12] width 117 height 11
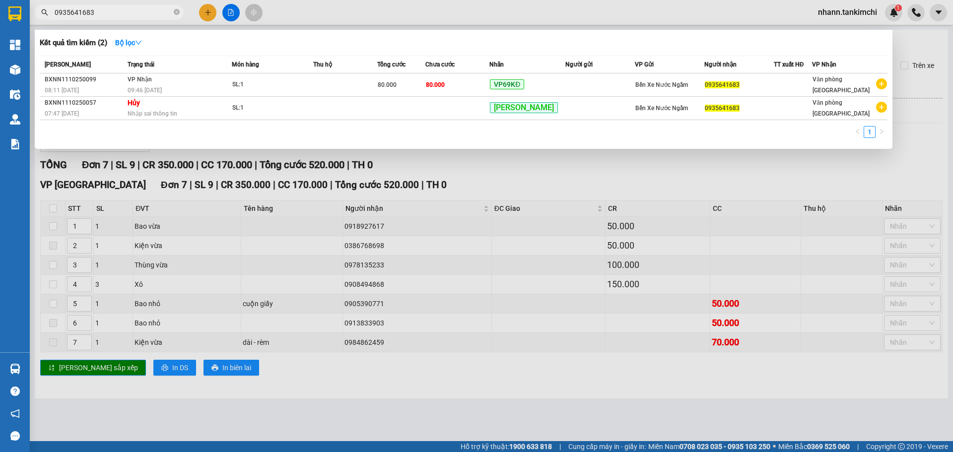
click at [230, 21] on div at bounding box center [476, 226] width 953 height 452
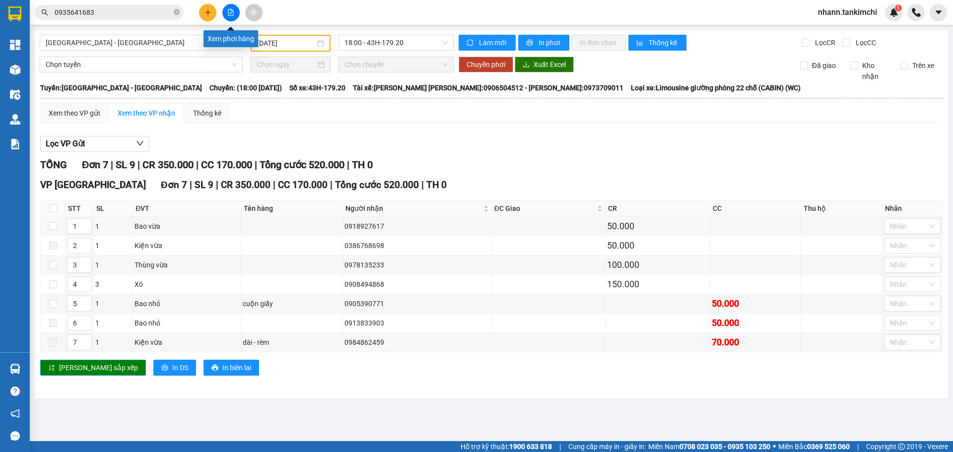
click at [236, 12] on button at bounding box center [230, 12] width 17 height 17
click at [155, 41] on span "[GEOGRAPHIC_DATA] - [GEOGRAPHIC_DATA]" at bounding box center [141, 42] width 191 height 15
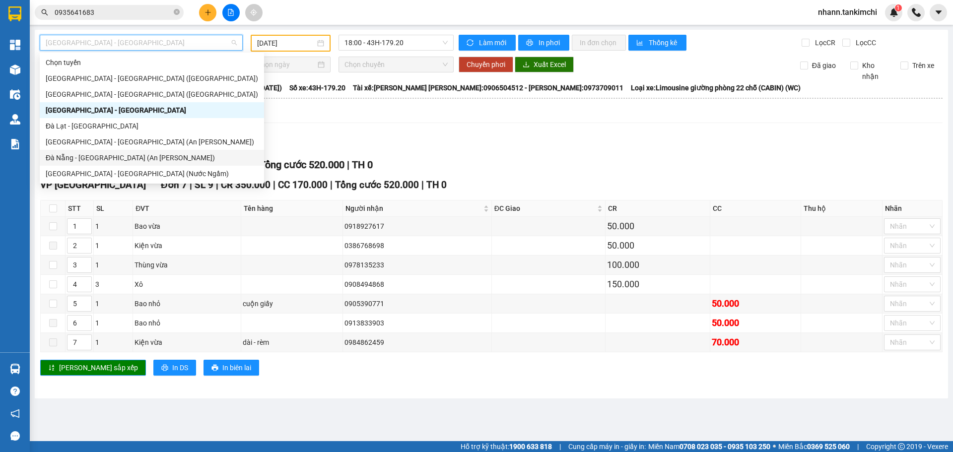
click at [83, 154] on div "Đà Nẵng - [GEOGRAPHIC_DATA] (An [PERSON_NAME])" at bounding box center [152, 157] width 212 height 11
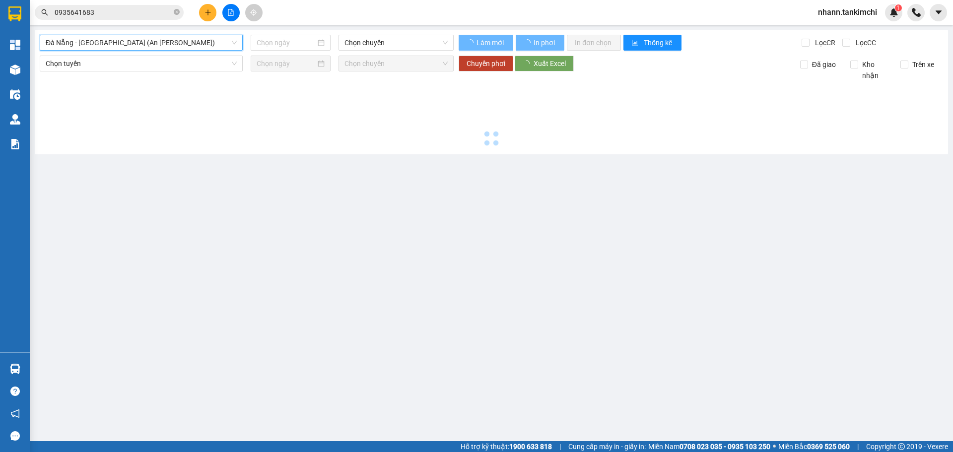
type input "[DATE]"
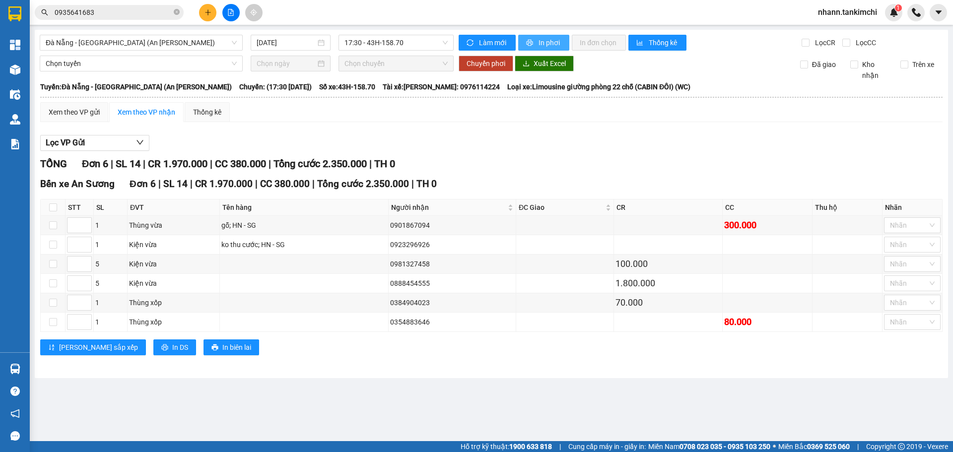
click at [540, 42] on span "In phơi" at bounding box center [550, 42] width 23 height 11
